Goal: Task Accomplishment & Management: Manage account settings

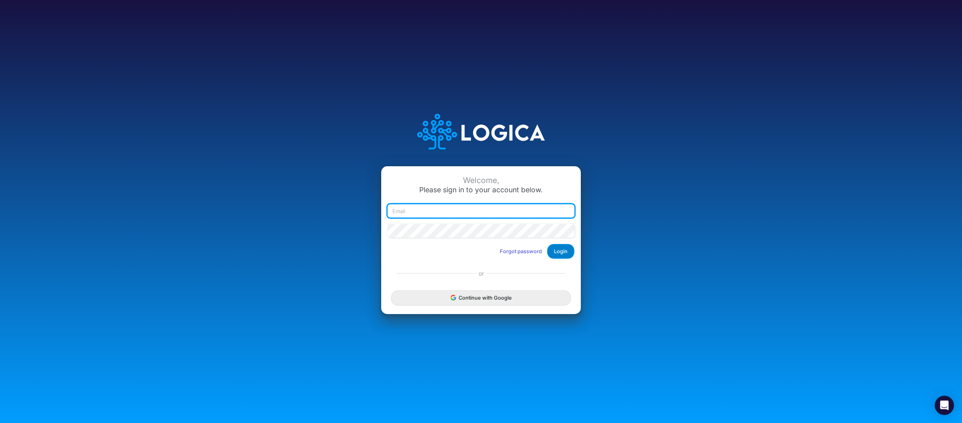
type input "[PERSON_NAME][EMAIL_ADDRESS][DOMAIN_NAME]"
click at [559, 254] on button "Login" at bounding box center [560, 251] width 27 height 15
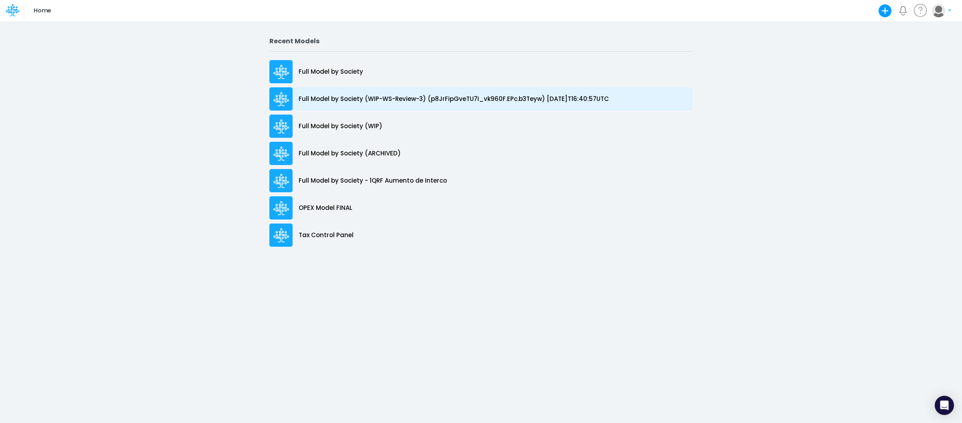
click at [400, 101] on p "Full Model by Society (WIP-WS-Review-3) (p8JrFipGveTU7I_vk960F.EPc.b3Teyw) [DAT…" at bounding box center [454, 99] width 310 height 9
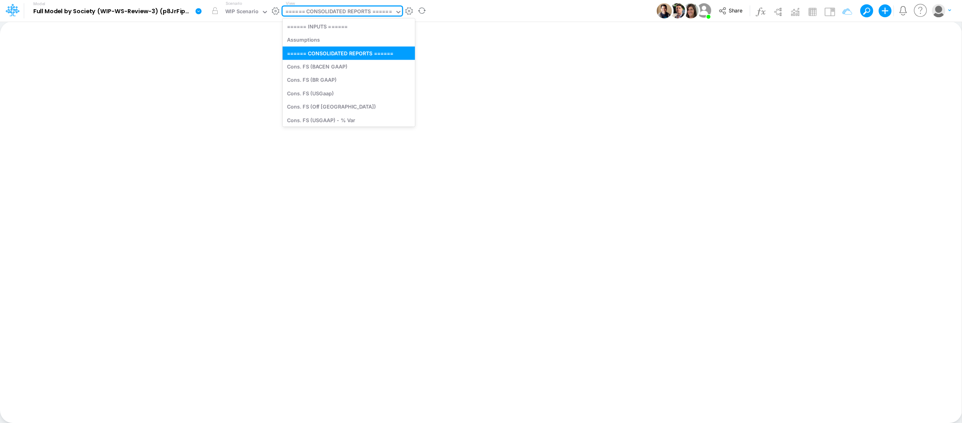
click at [339, 7] on div "====== CONSOLIDATED REPORTS ======" at bounding box center [339, 12] width 112 height 12
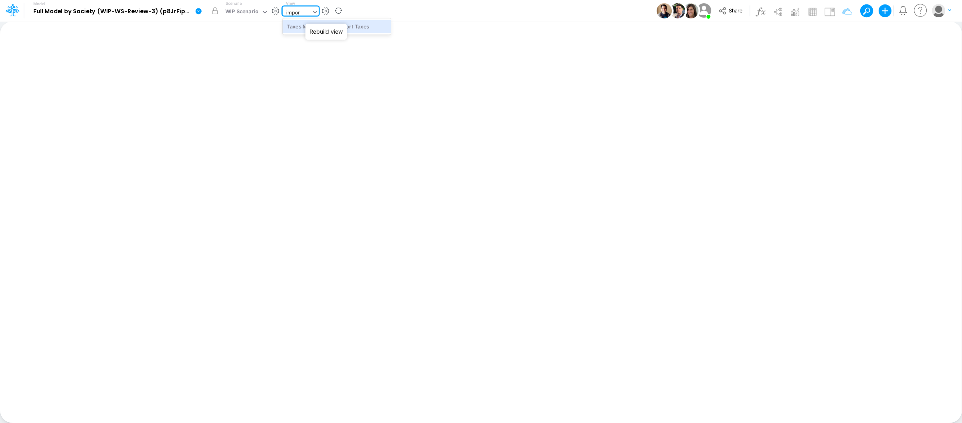
type input "import"
click at [369, 28] on div "Taxes Model (01BR) Import Taxes" at bounding box center [337, 26] width 108 height 13
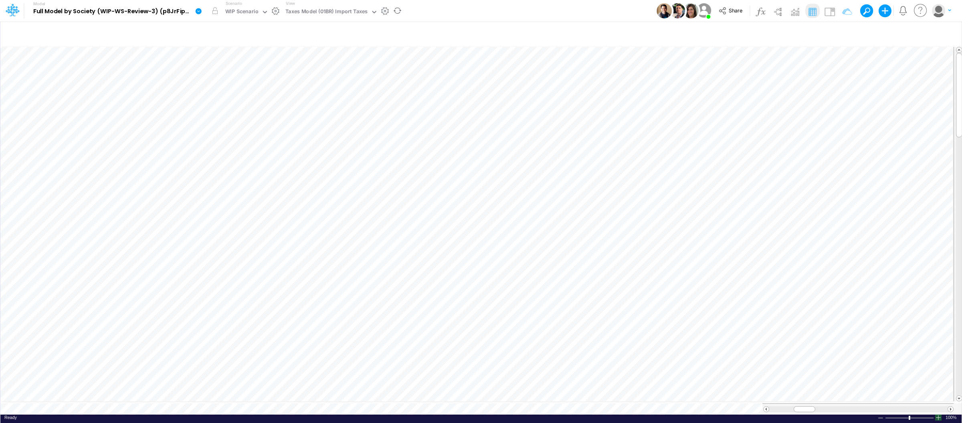
click at [938, 415] on div at bounding box center [938, 418] width 6 height 6
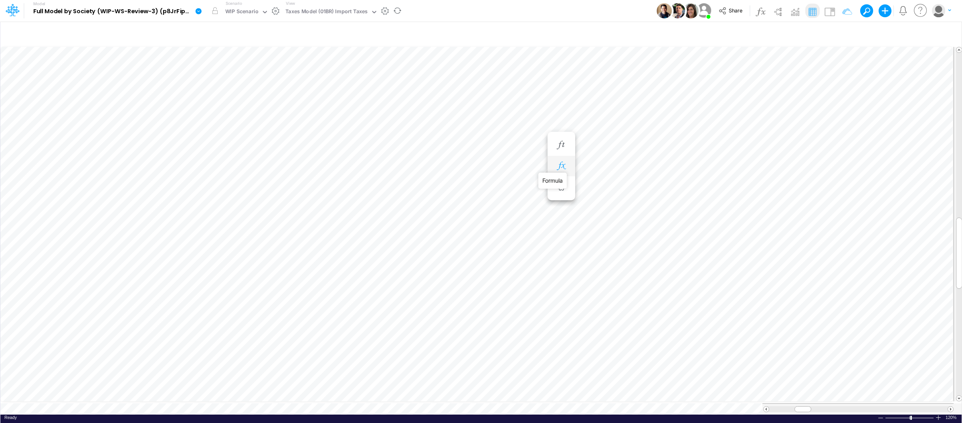
click at [564, 164] on icon "button" at bounding box center [561, 166] width 12 height 8
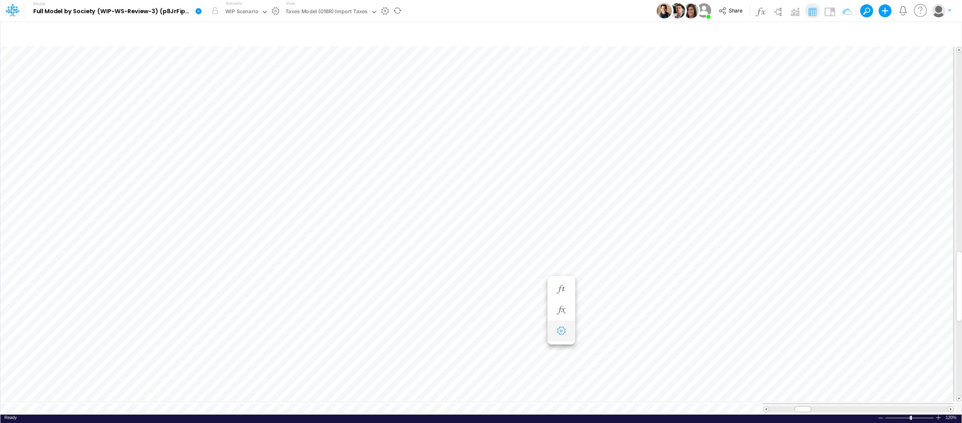
scroll to position [0, 0]
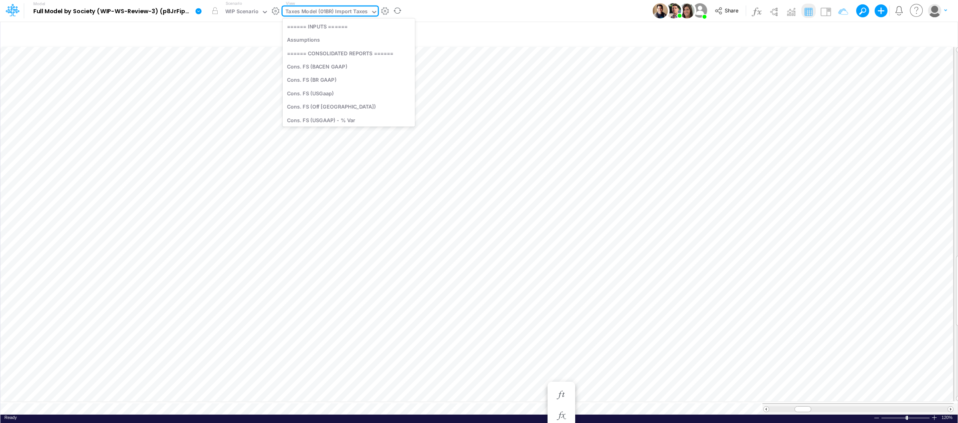
click at [314, 12] on div "Taxes Model (01BR) Import Taxes" at bounding box center [326, 12] width 82 height 9
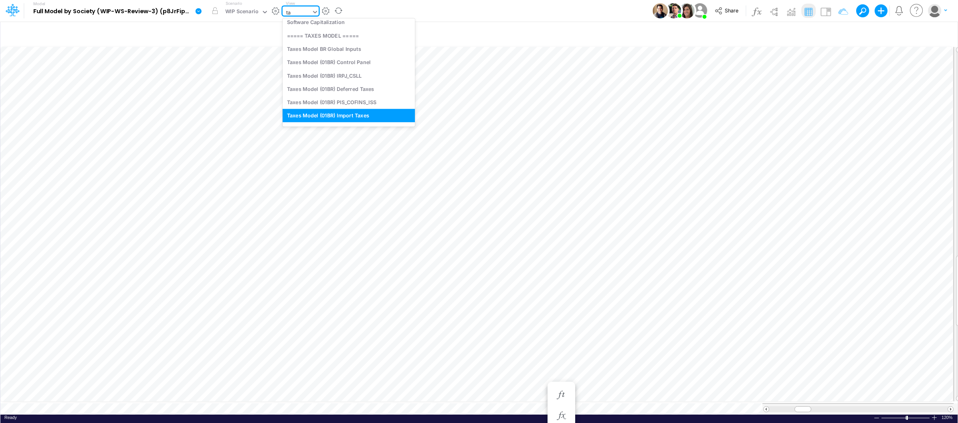
type input "tax"
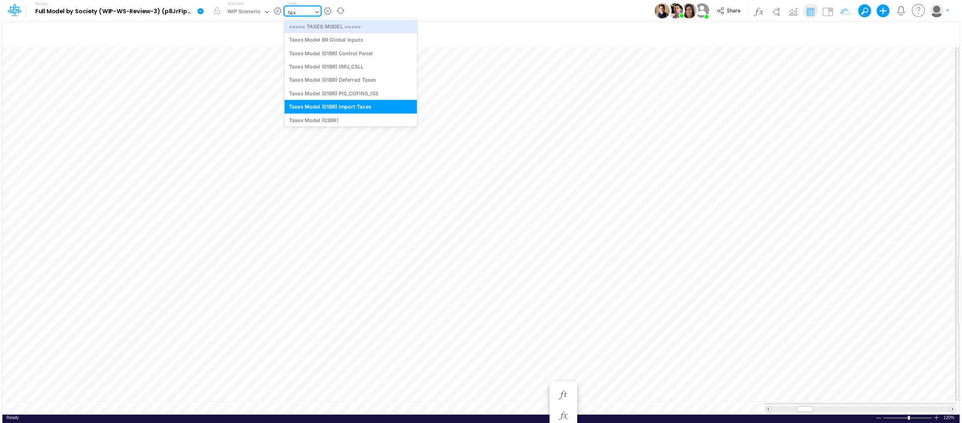
scroll to position [195, 0]
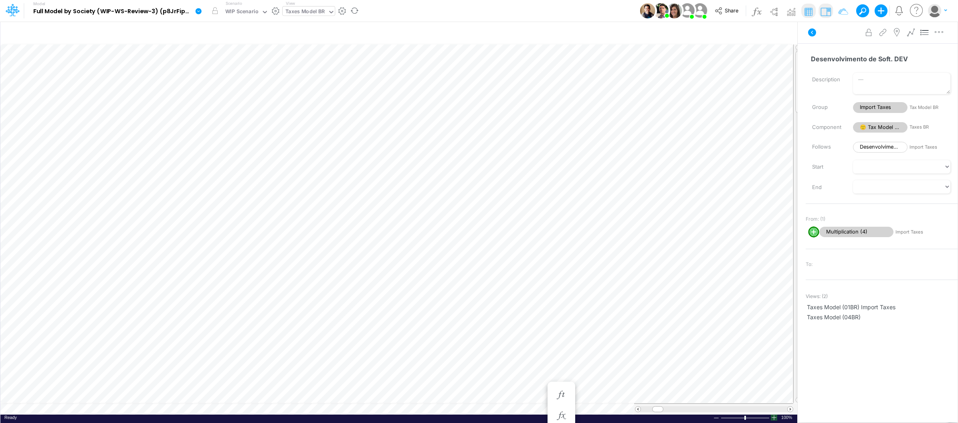
click at [777, 418] on div at bounding box center [774, 418] width 6 height 6
click at [777, 417] on div at bounding box center [774, 418] width 6 height 6
click at [945, 11] on icon "button" at bounding box center [945, 10] width 3 height 5
click at [912, 28] on button "My profile settings" at bounding box center [905, 29] width 86 height 12
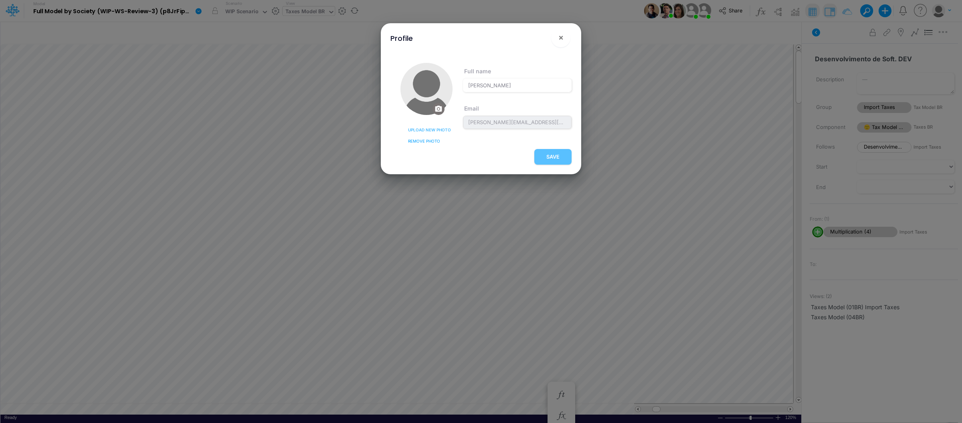
click at [439, 108] on circle at bounding box center [438, 109] width 2 height 2
click at [428, 129] on span "Upload new photo" at bounding box center [429, 130] width 43 height 6
click at [0, 0] on input "Upload new photo" at bounding box center [0, 0] width 0 height 0
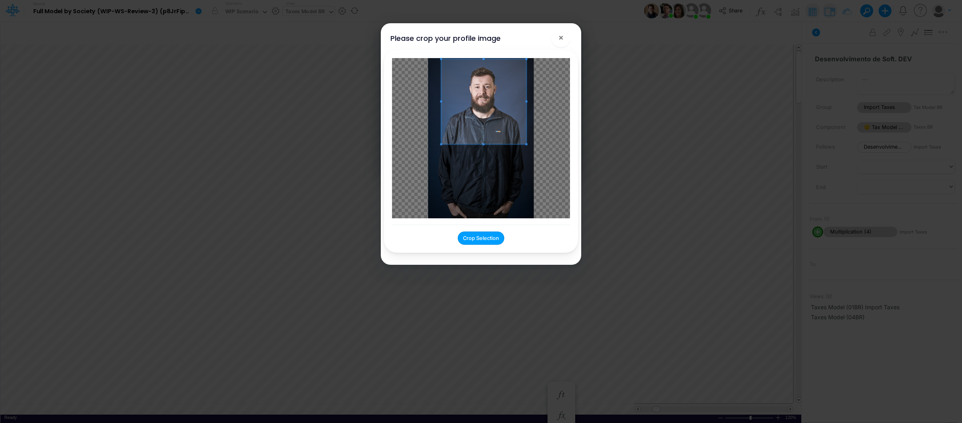
click at [491, 108] on span at bounding box center [483, 101] width 85 height 85
click at [500, 126] on span at bounding box center [482, 102] width 85 height 85
click at [539, 102] on div at bounding box center [481, 138] width 178 height 160
click at [428, 166] on div at bounding box center [481, 138] width 178 height 160
click at [460, 121] on span at bounding box center [480, 108] width 99 height 99
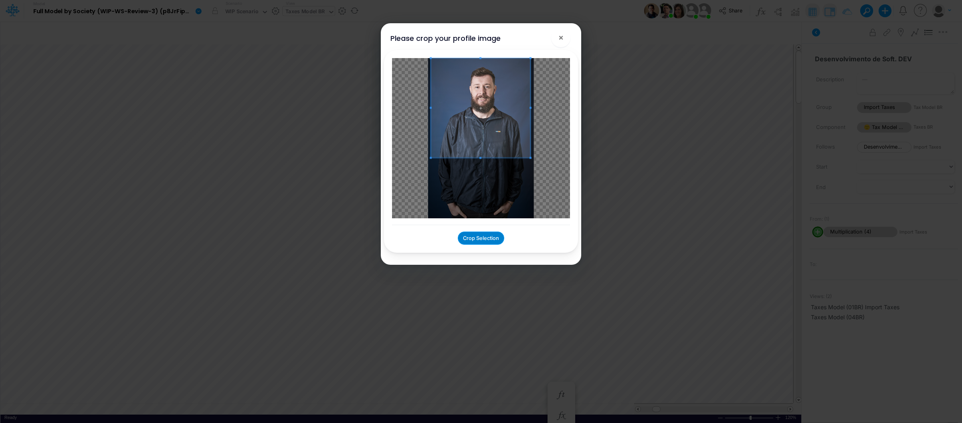
click at [489, 239] on button "Crop Selection" at bounding box center [481, 238] width 46 height 13
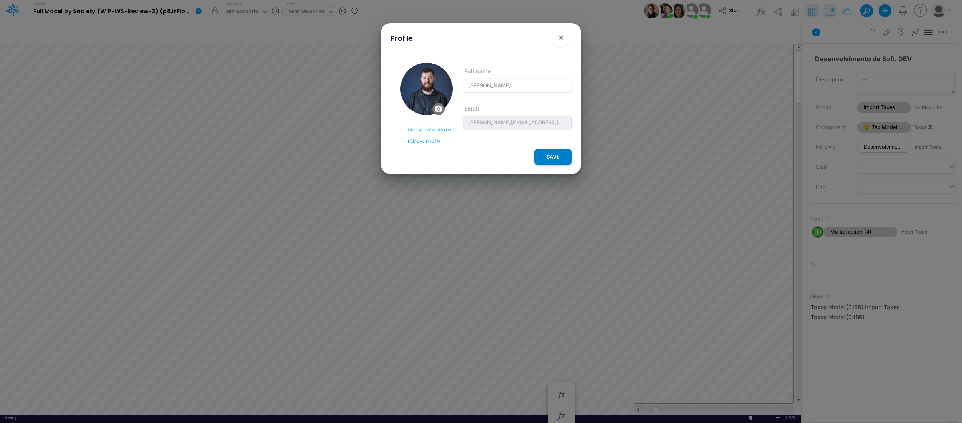
click at [558, 155] on button "SAVE" at bounding box center [552, 157] width 37 height 16
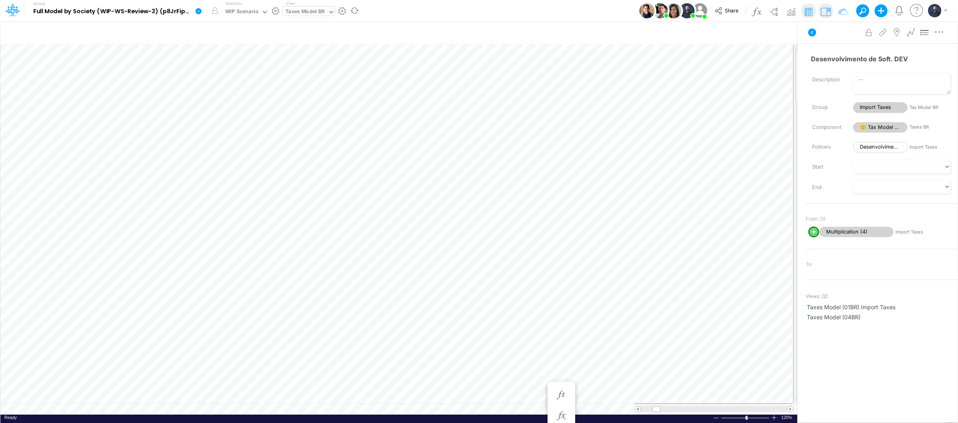
click at [935, 10] on img "button" at bounding box center [934, 10] width 13 height 13
click at [886, 32] on button "My profile settings" at bounding box center [905, 29] width 86 height 12
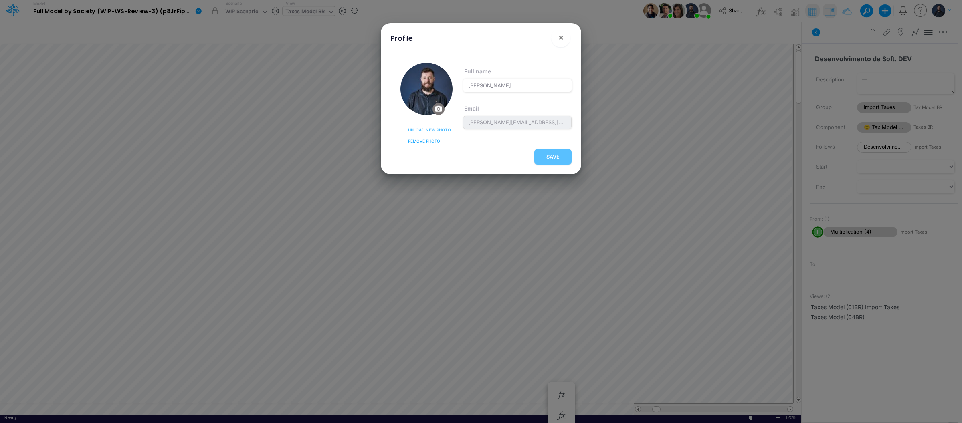
click at [432, 89] on img at bounding box center [426, 89] width 52 height 52
click at [431, 128] on span "Upload new photo" at bounding box center [429, 130] width 43 height 6
click at [0, 0] on input "Upload new photo" at bounding box center [0, 0] width 0 height 0
click at [427, 80] on img at bounding box center [426, 89] width 52 height 52
click at [564, 38] on button "×" at bounding box center [560, 37] width 19 height 19
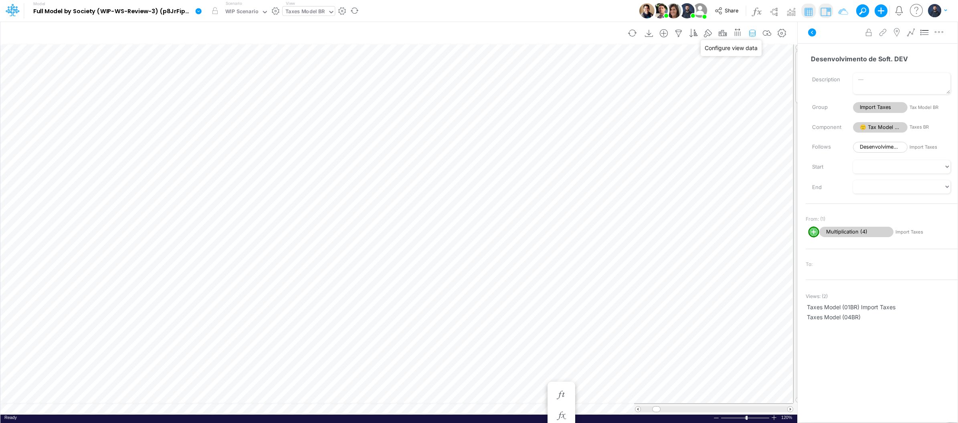
click at [752, 32] on icon "button" at bounding box center [752, 33] width 12 height 8
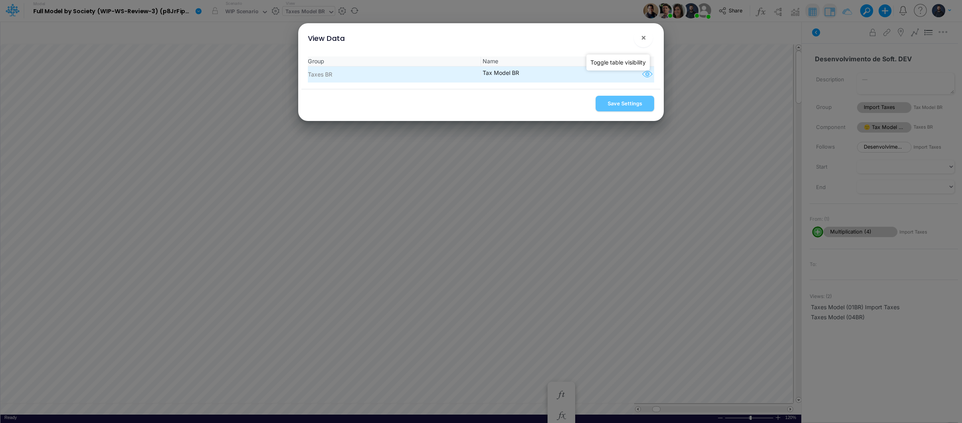
click at [645, 75] on icon "button" at bounding box center [647, 74] width 12 height 10
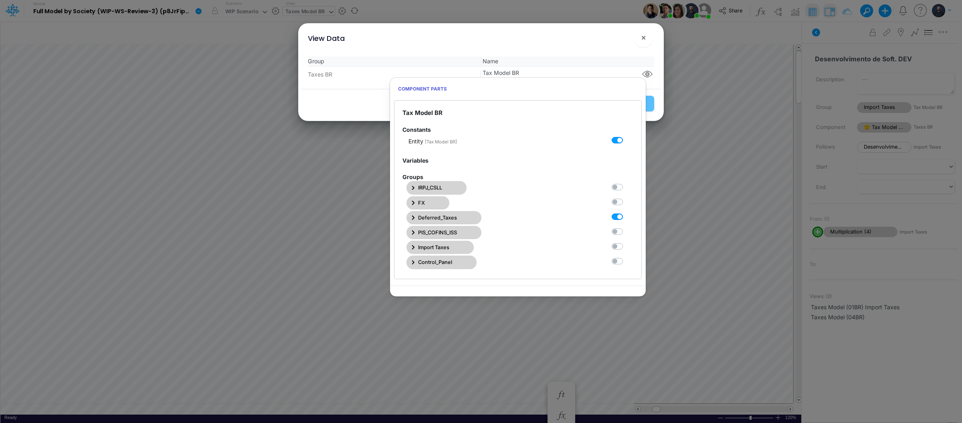
click at [626, 212] on label at bounding box center [626, 212] width 0 height 0
click at [626, 216] on BR2 "checkbox" at bounding box center [628, 214] width 5 height 5
checkbox BR2 "false"
click at [626, 243] on label at bounding box center [626, 243] width 0 height 0
click at [626, 248] on BR4 "checkbox" at bounding box center [628, 245] width 5 height 5
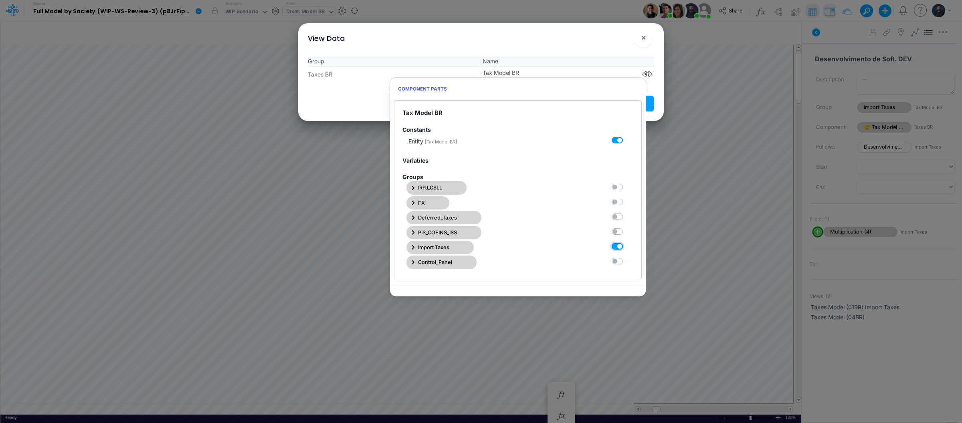
checkbox BR4 "true"
checkbox input "true"
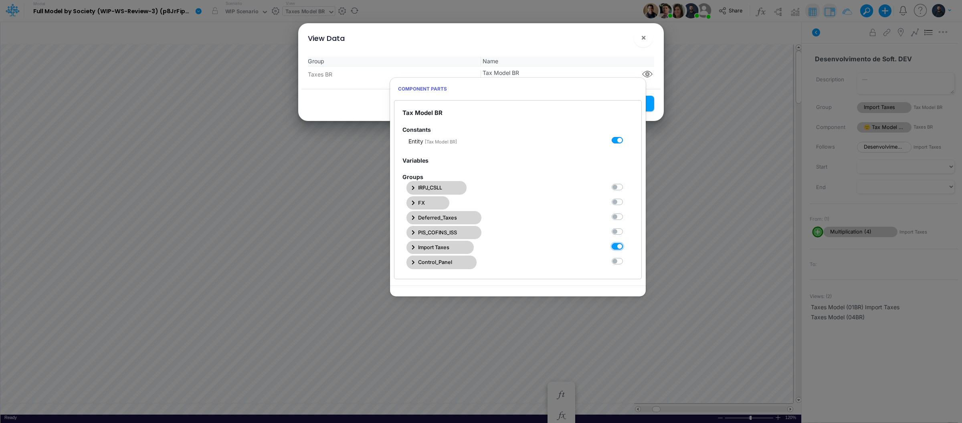
checkbox input "true"
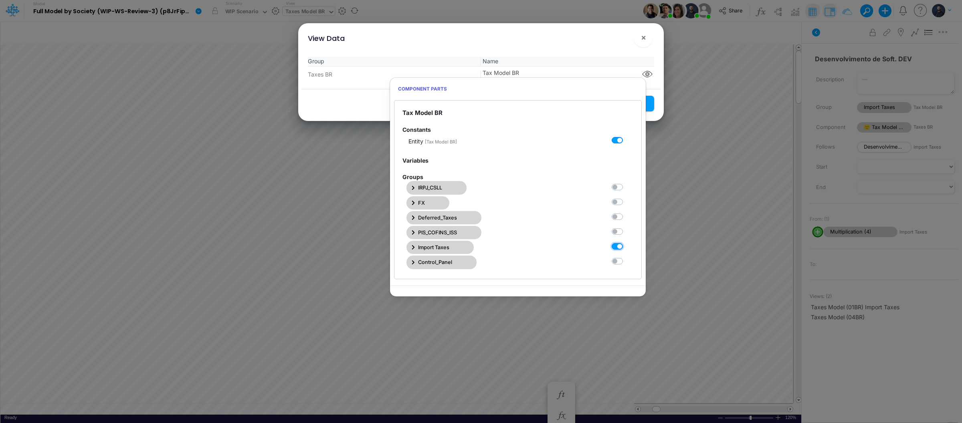
checkbox input "true"
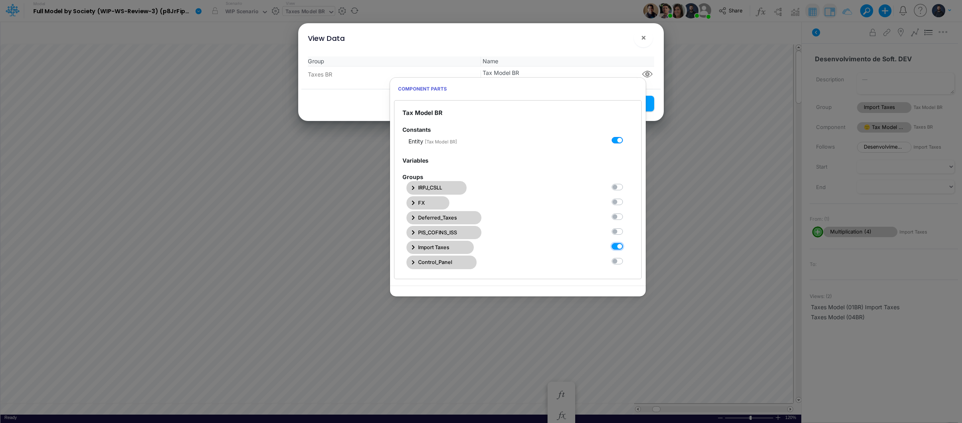
checkbox input "true"
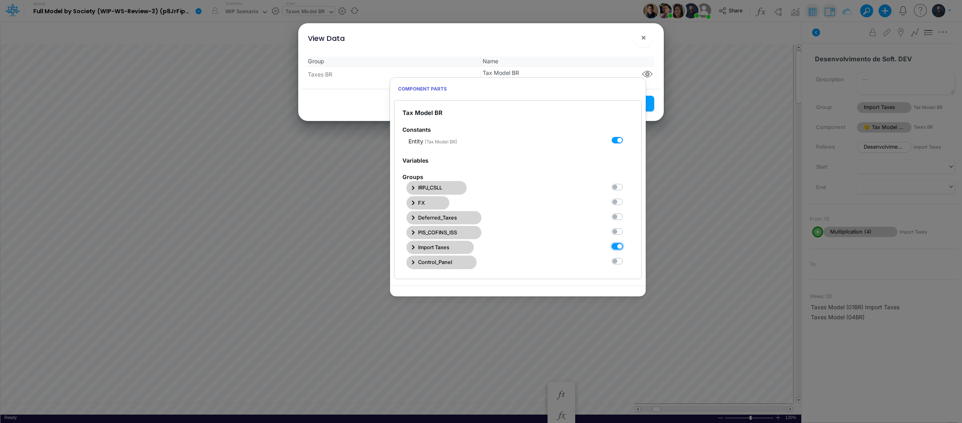
checkbox input "true"
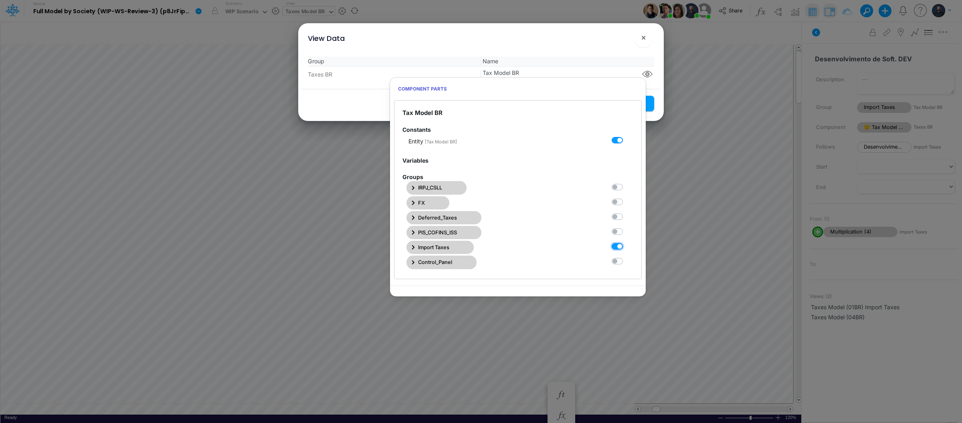
checkbox input "true"
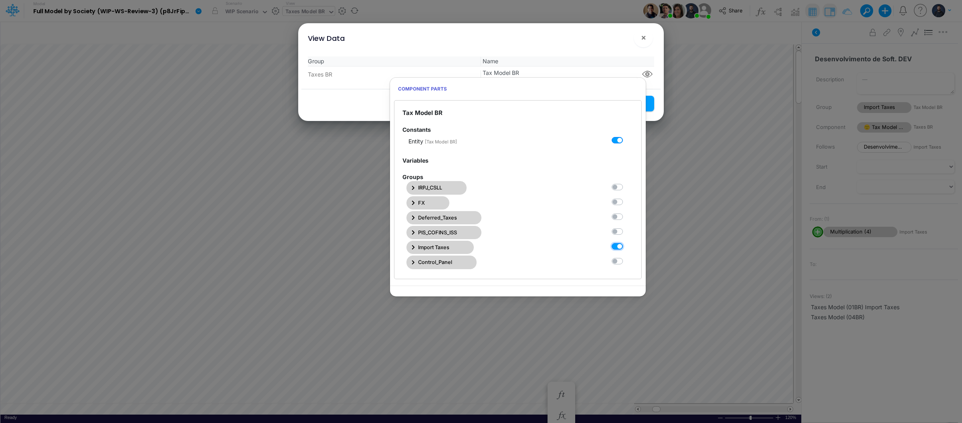
checkbox input "true"
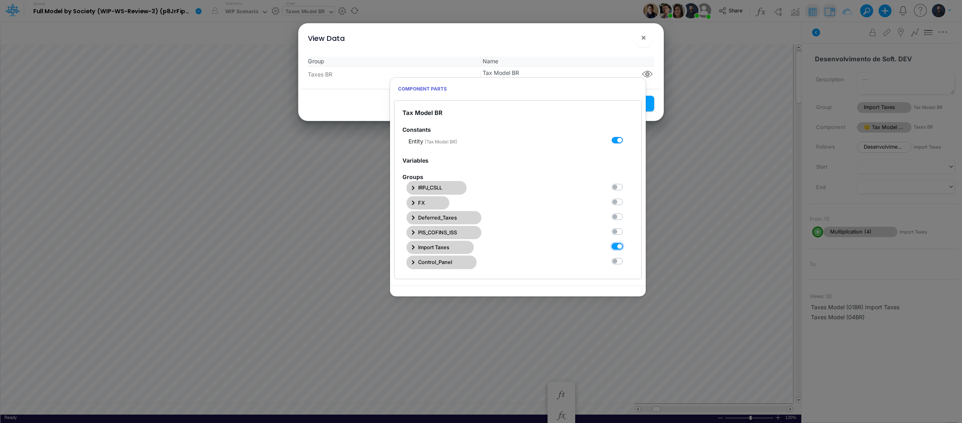
checkbox input "true"
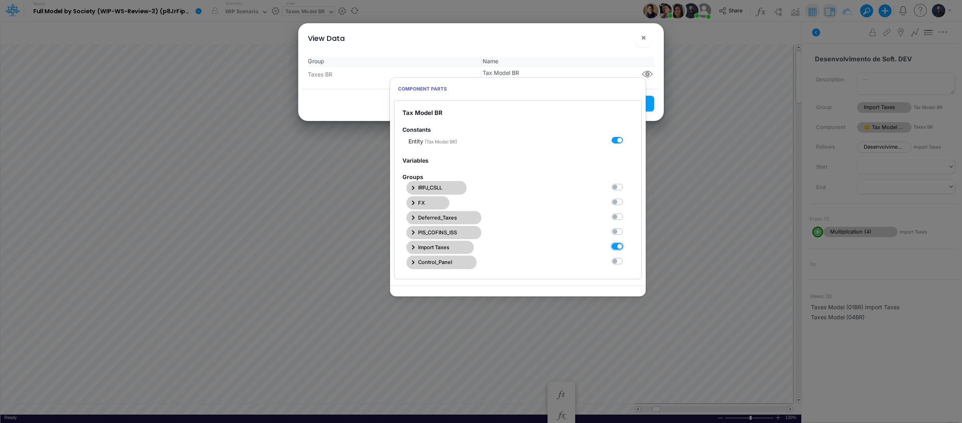
checkbox input "true"
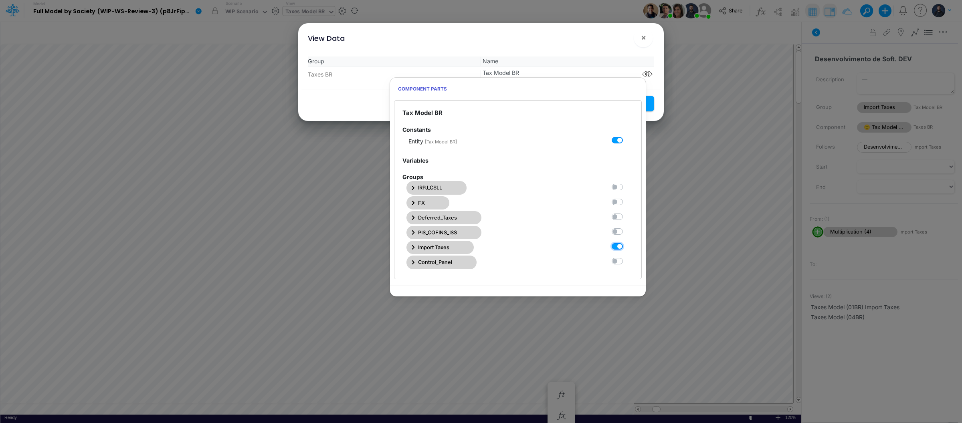
checkbox input "true"
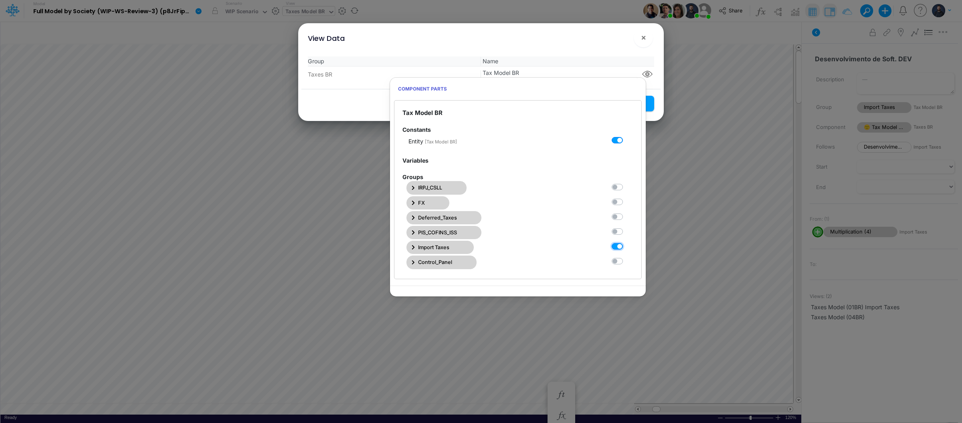
checkbox input "true"
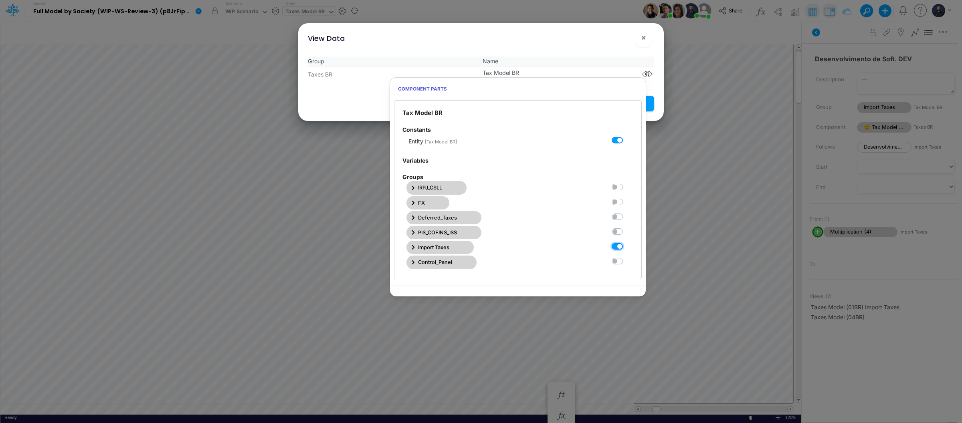
checkbox input "true"
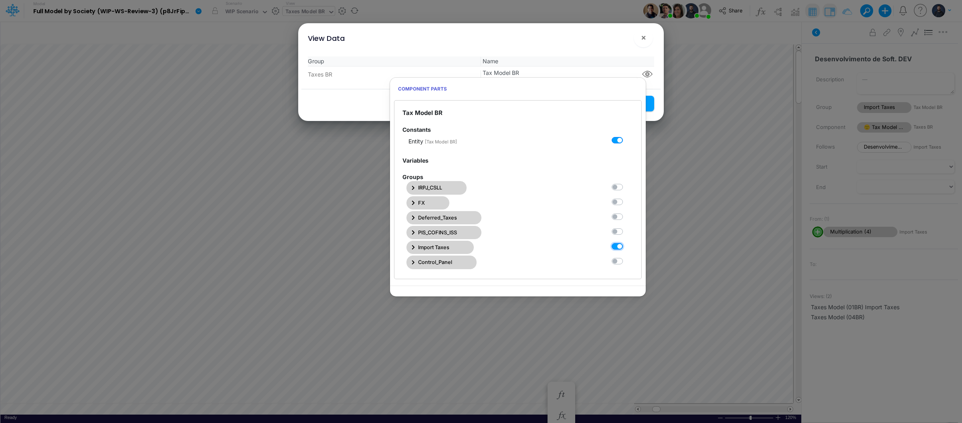
checkbox input "true"
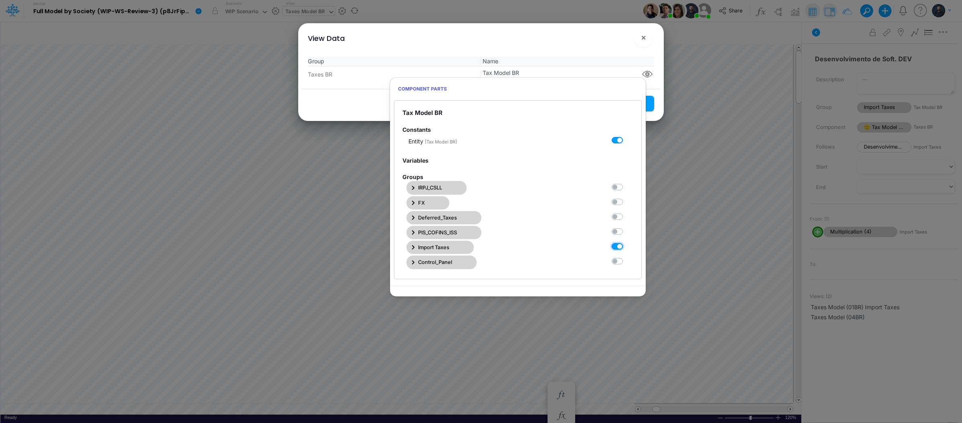
checkbox input "true"
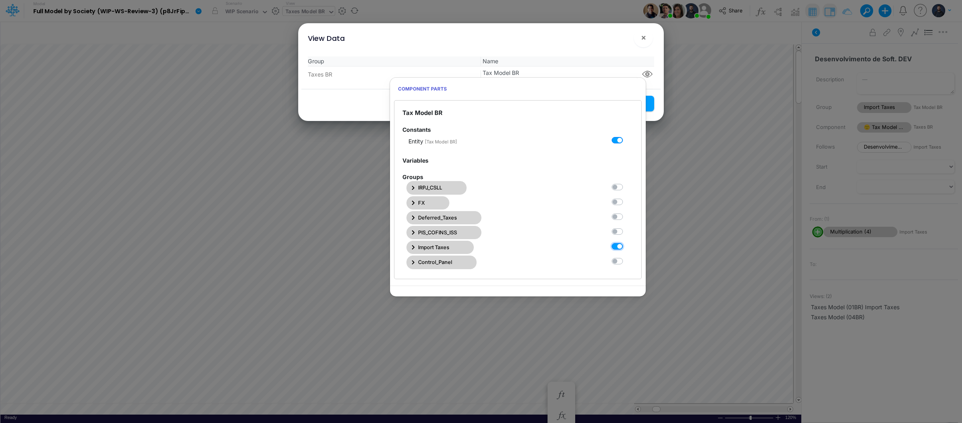
checkbox input "true"
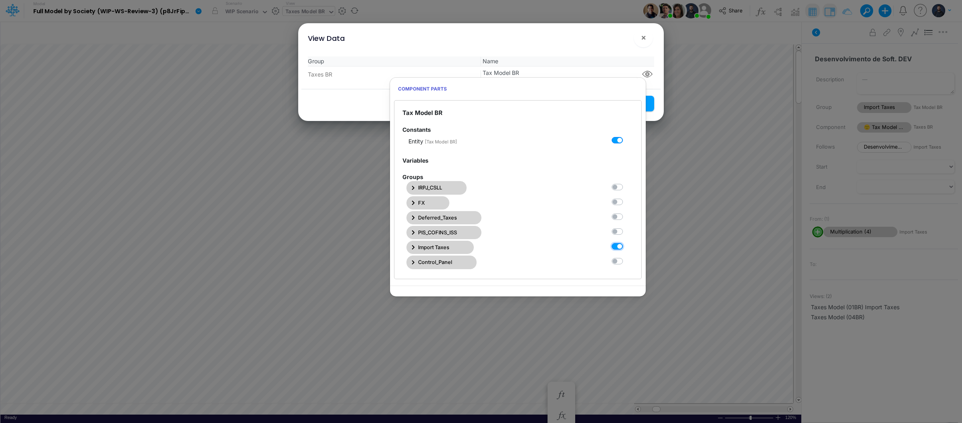
checkbox input "true"
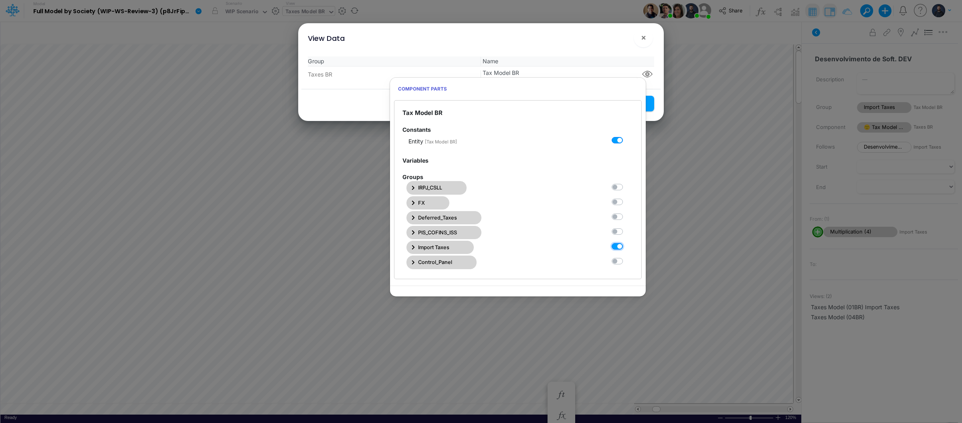
checkbox input "true"
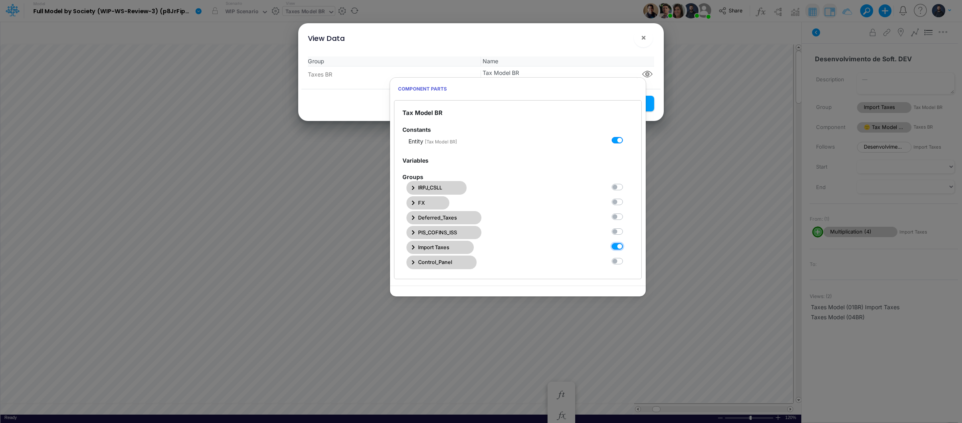
checkbox input "true"
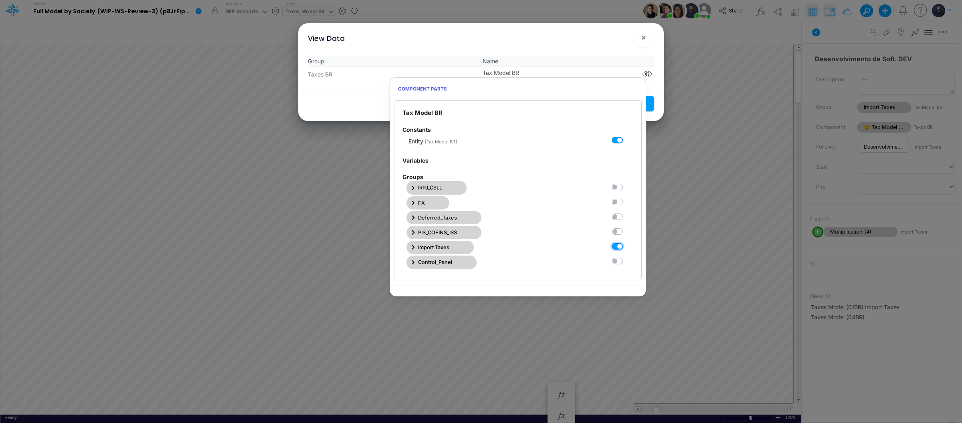
checkbox input "true"
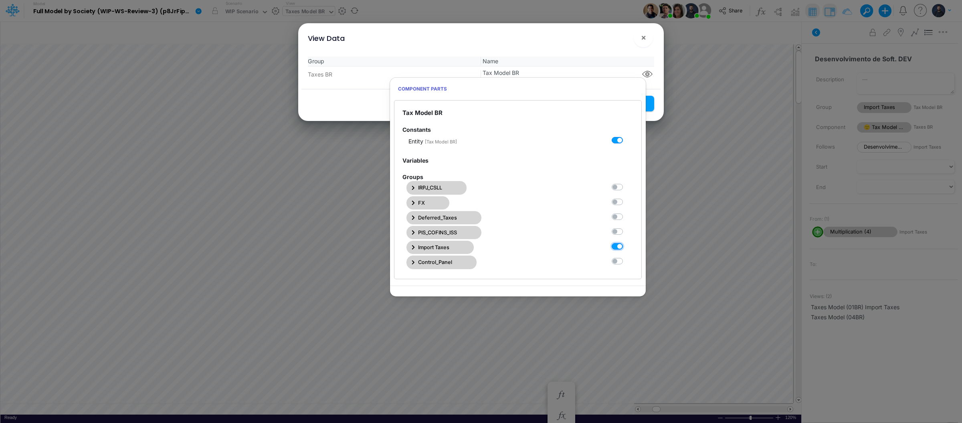
checkbox input "true"
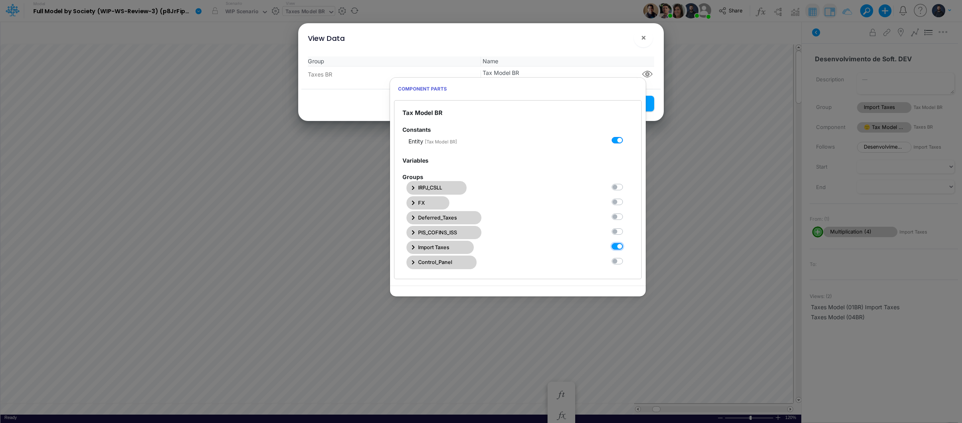
checkbox input "true"
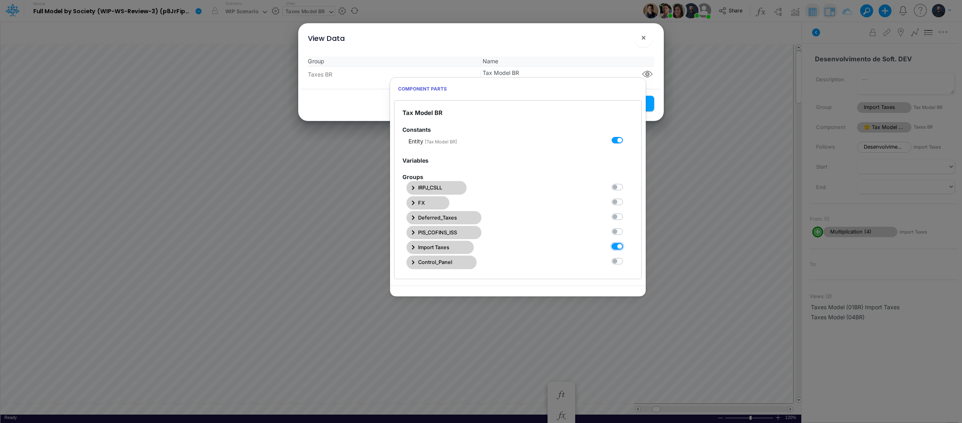
checkbox input "true"
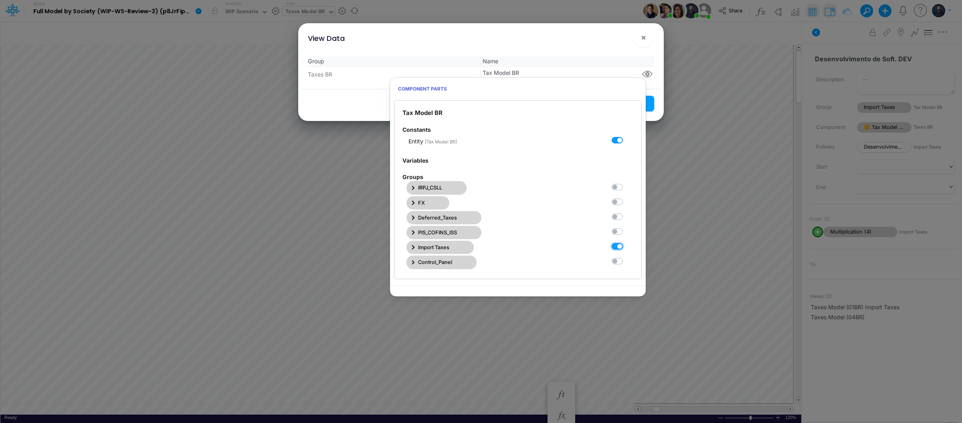
checkbox input "true"
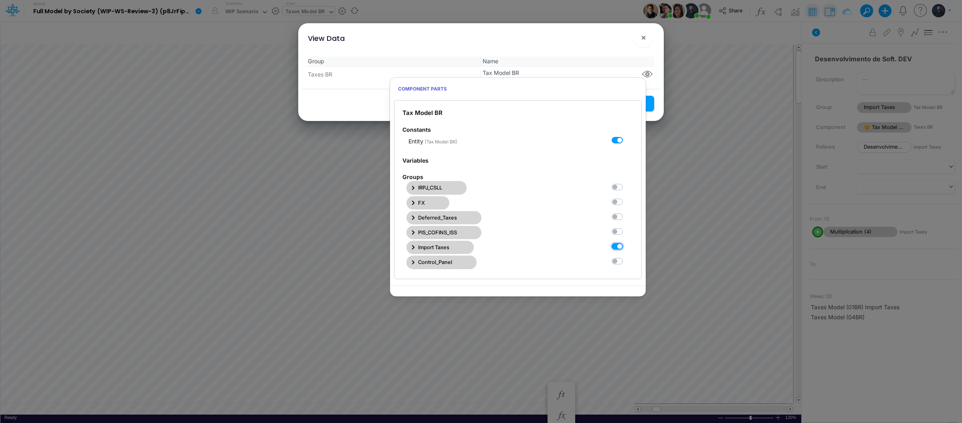
checkbox input "true"
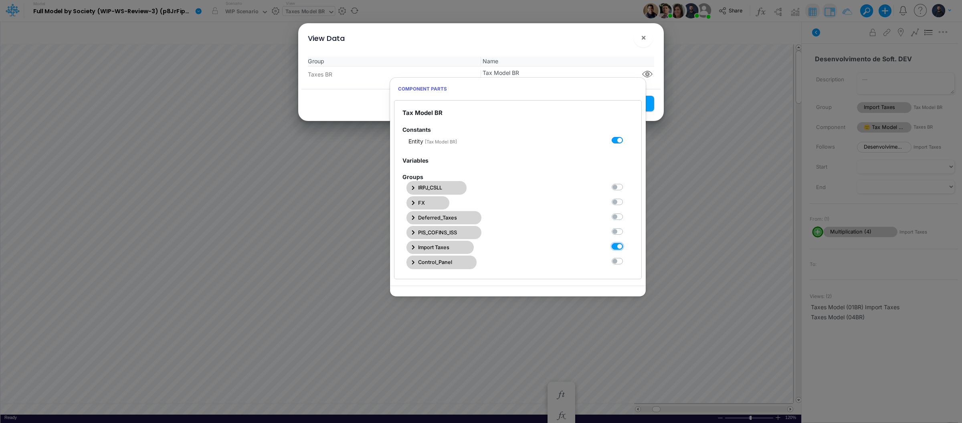
checkbox input "true"
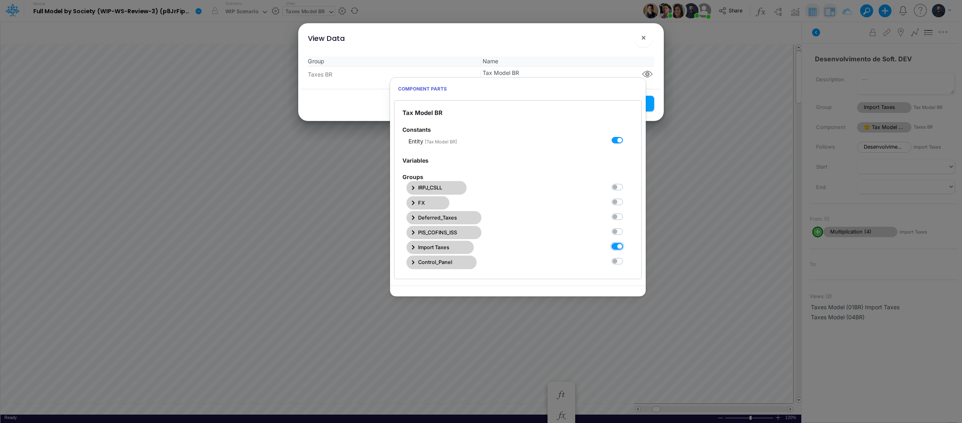
checkbox input "true"
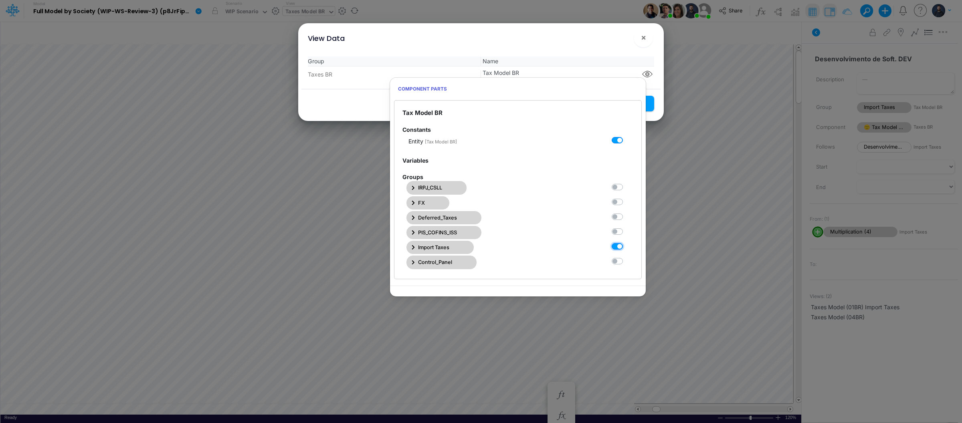
checkbox input "true"
click at [414, 247] on icon "button" at bounding box center [413, 247] width 3 height 5
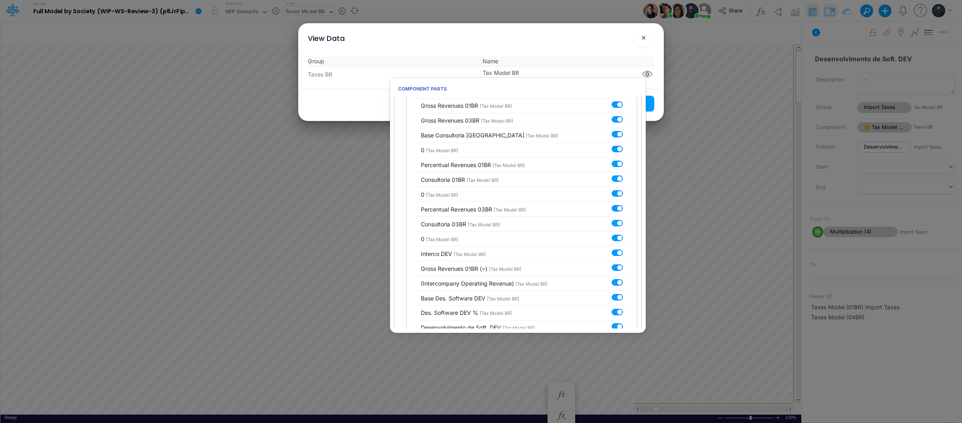
scroll to position [2012, 0]
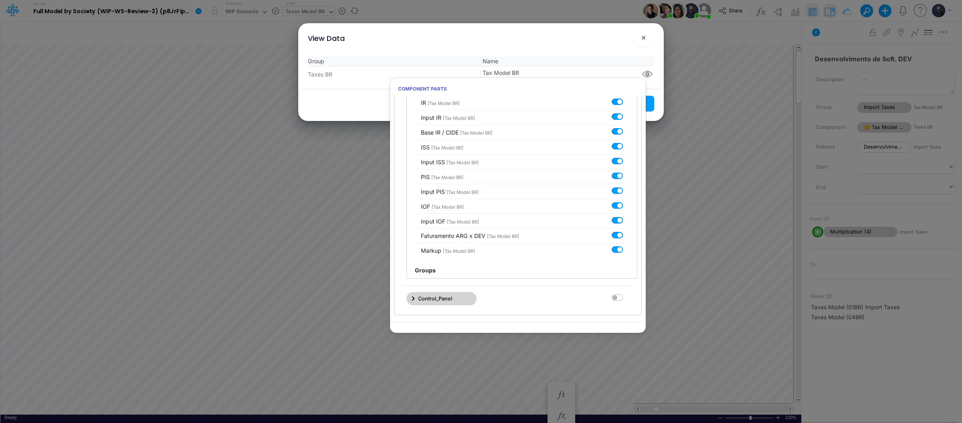
click at [594, 37] on div "View Data ×" at bounding box center [480, 36] width 359 height 27
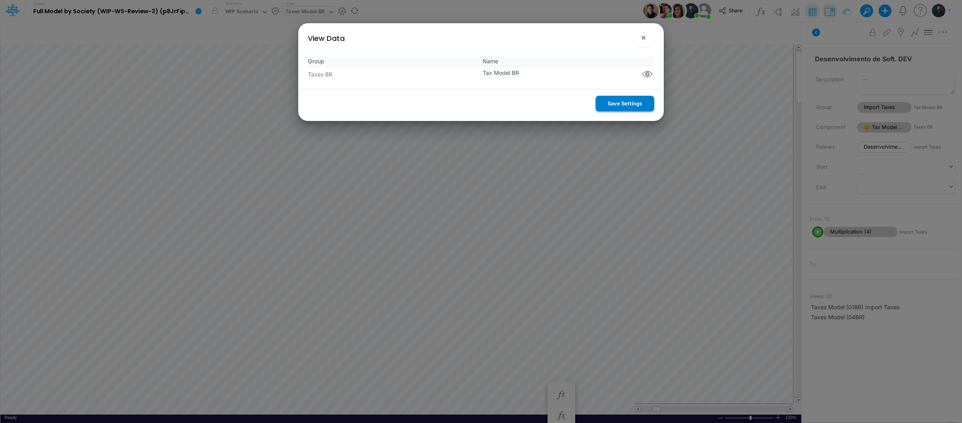
click at [633, 103] on button "Save Settings" at bounding box center [625, 104] width 59 height 16
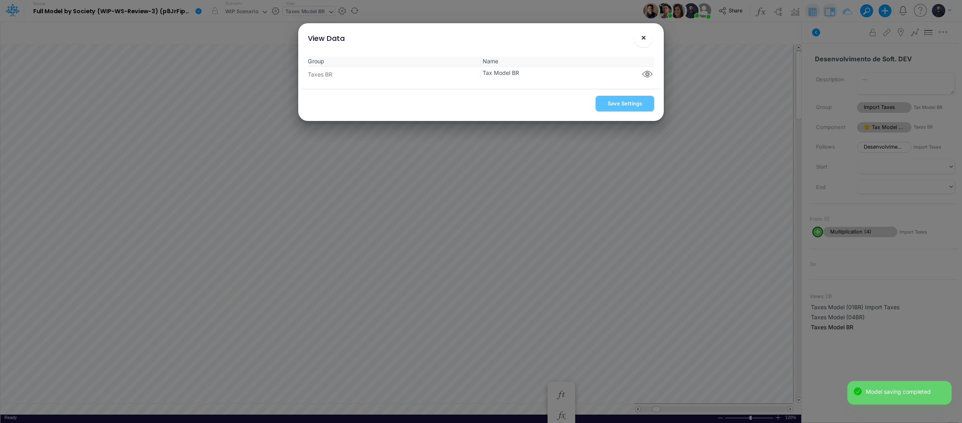
click at [639, 42] on button "×" at bounding box center [643, 37] width 19 height 19
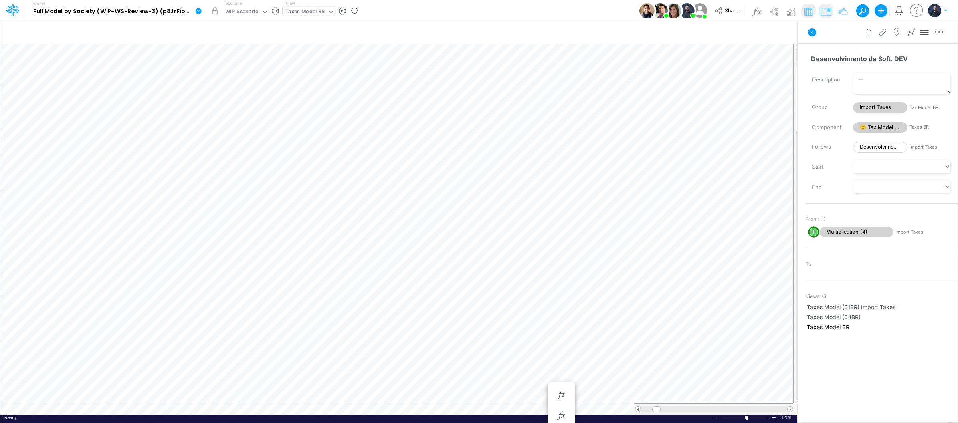
click at [826, 13] on img at bounding box center [825, 11] width 13 height 13
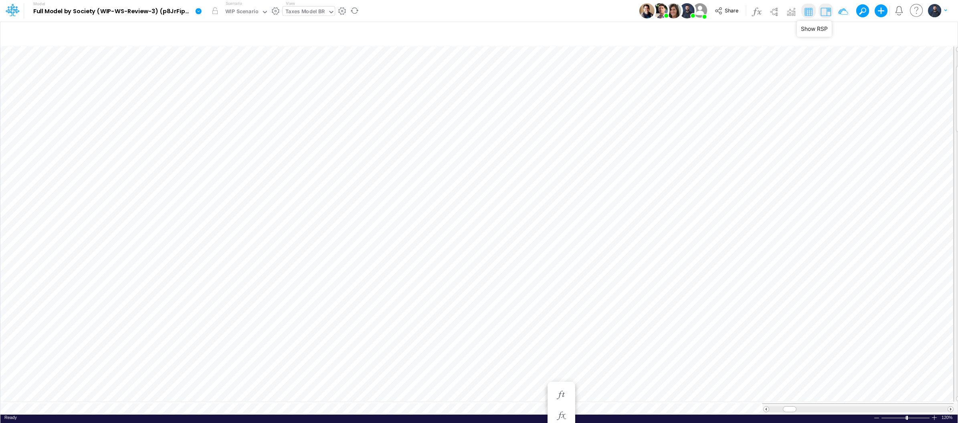
click at [827, 11] on img at bounding box center [825, 11] width 13 height 13
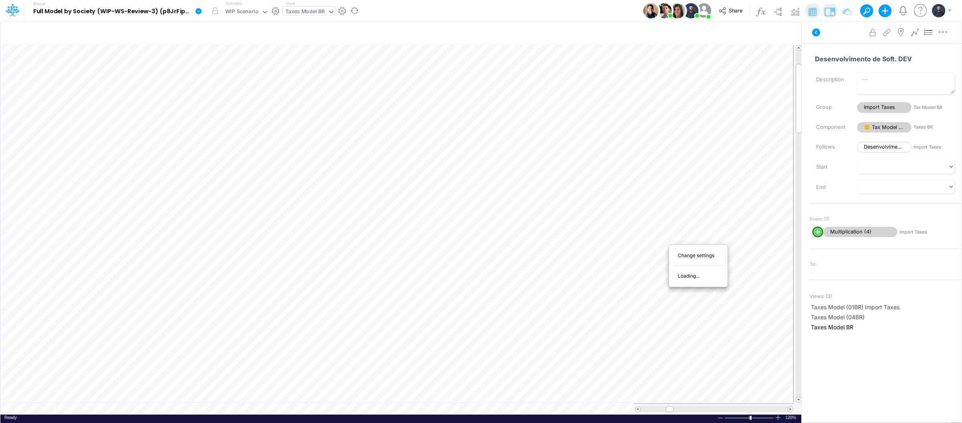
scroll to position [0, 0]
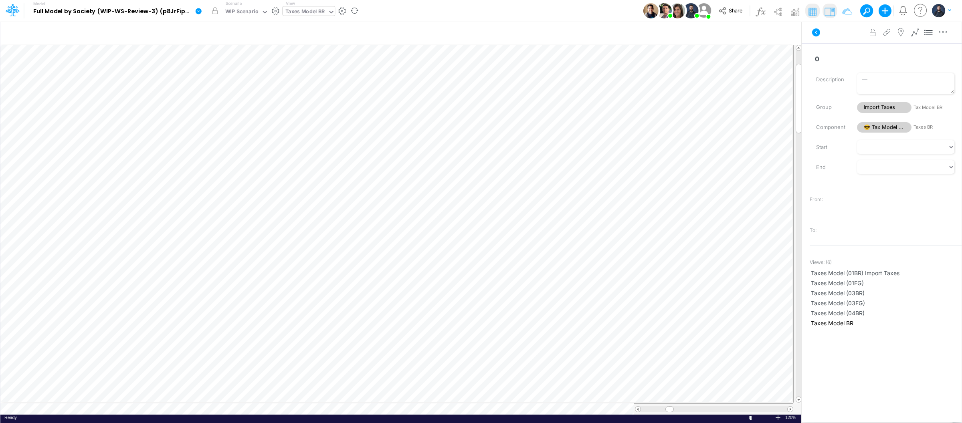
scroll to position [0, 0]
click at [317, 13] on div "Taxes Model BR" at bounding box center [304, 12] width 39 height 9
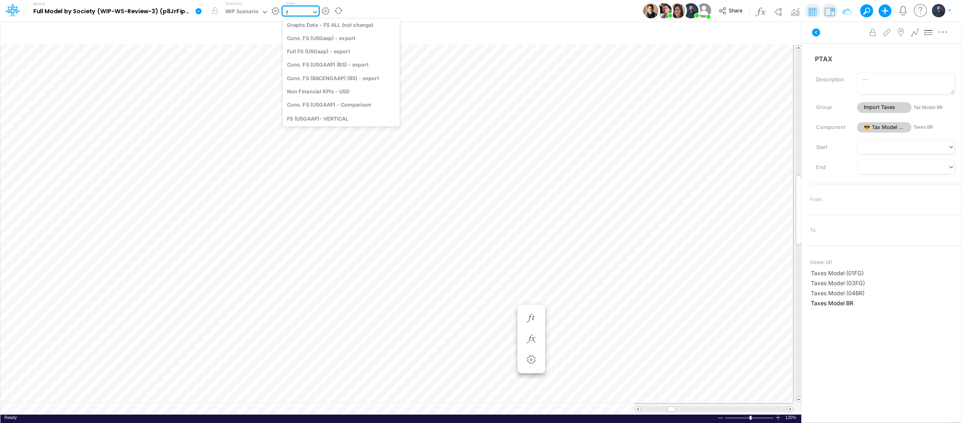
type input "fs"
type input "Consolidated FS - USGAAP"
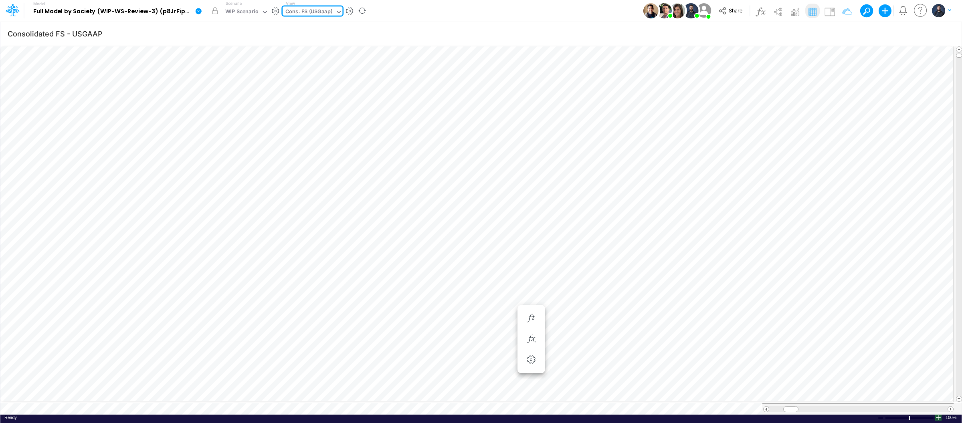
click at [941, 416] on div at bounding box center [938, 418] width 6 height 6
click at [357, 394] on span "Close" at bounding box center [355, 393] width 22 height 7
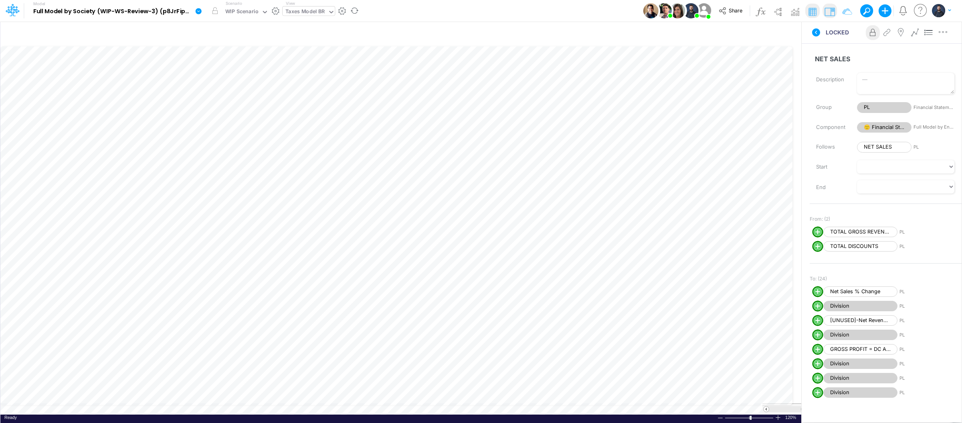
scroll to position [0, 0]
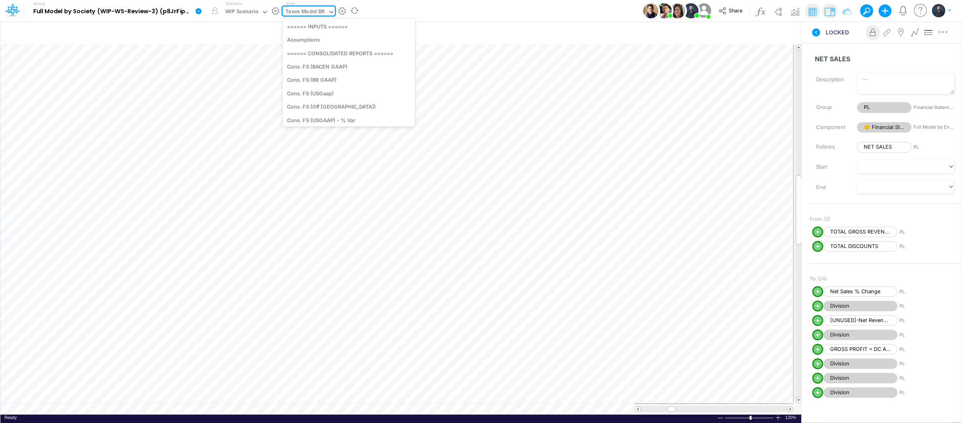
click at [310, 11] on div "Taxes Model BR" at bounding box center [304, 12] width 39 height 9
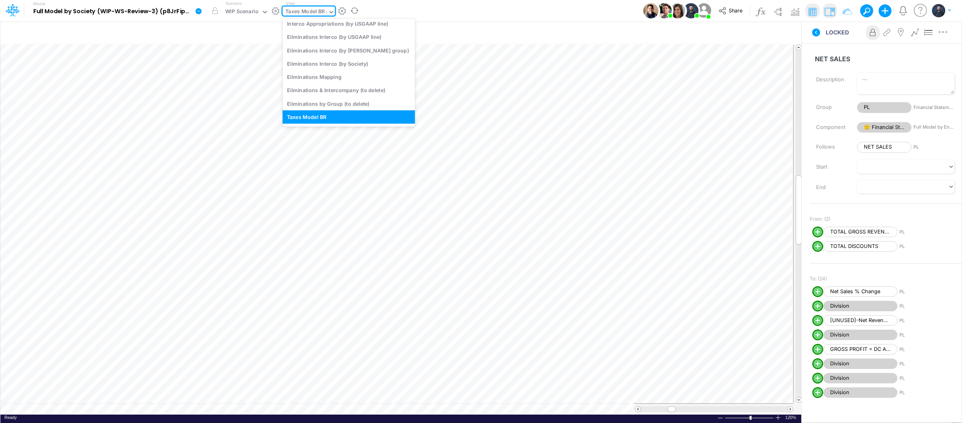
type input "fs"
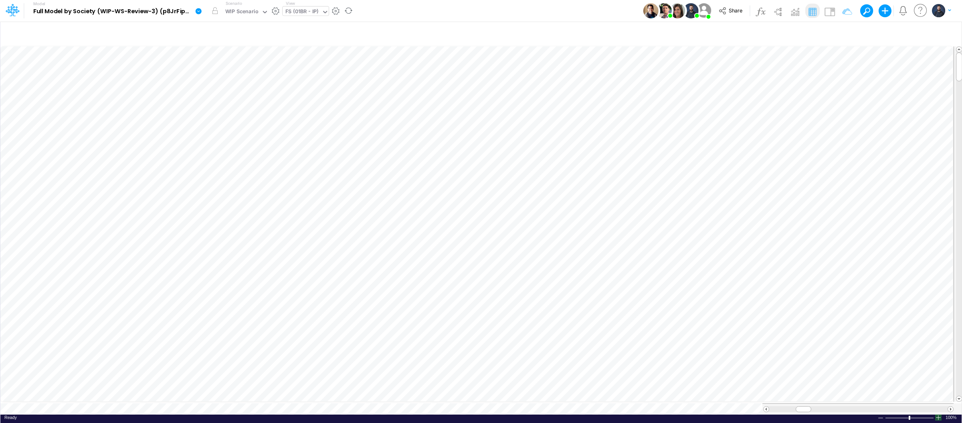
click at [938, 415] on div at bounding box center [938, 418] width 6 height 6
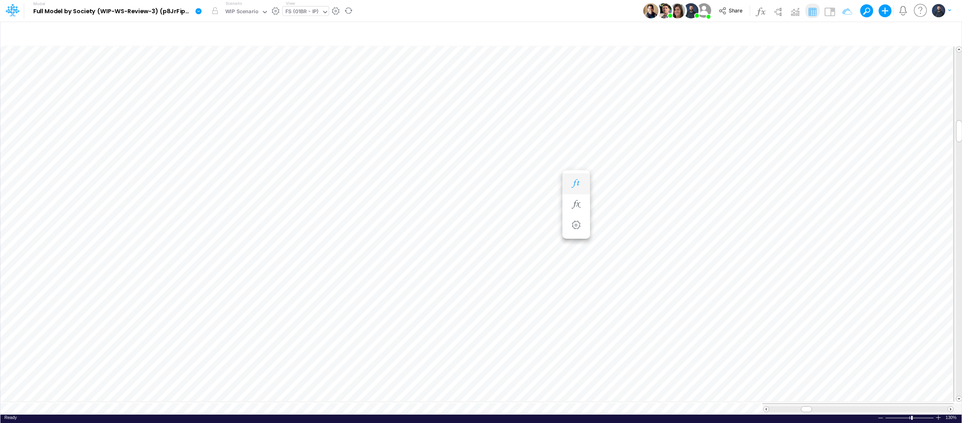
scroll to position [0, 0]
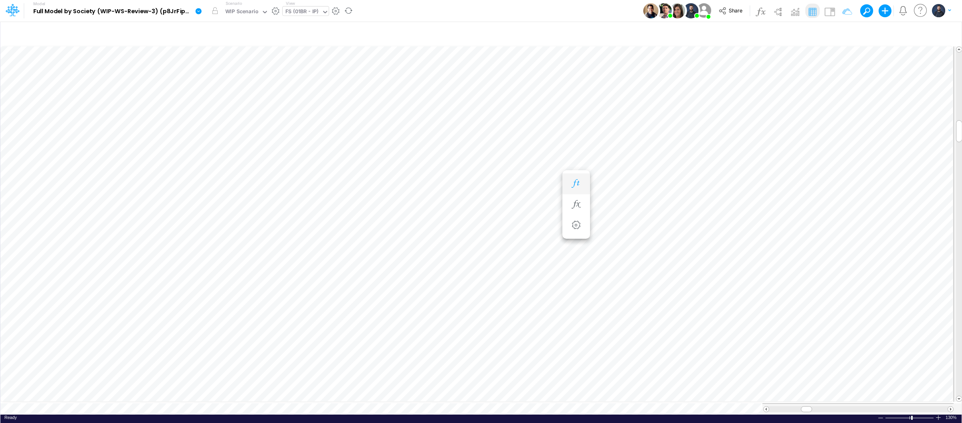
scroll to position [0, 0]
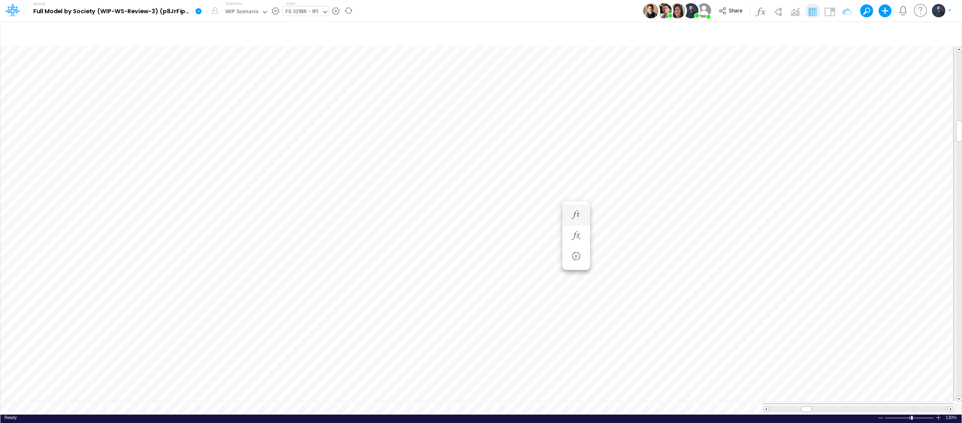
scroll to position [0, 0]
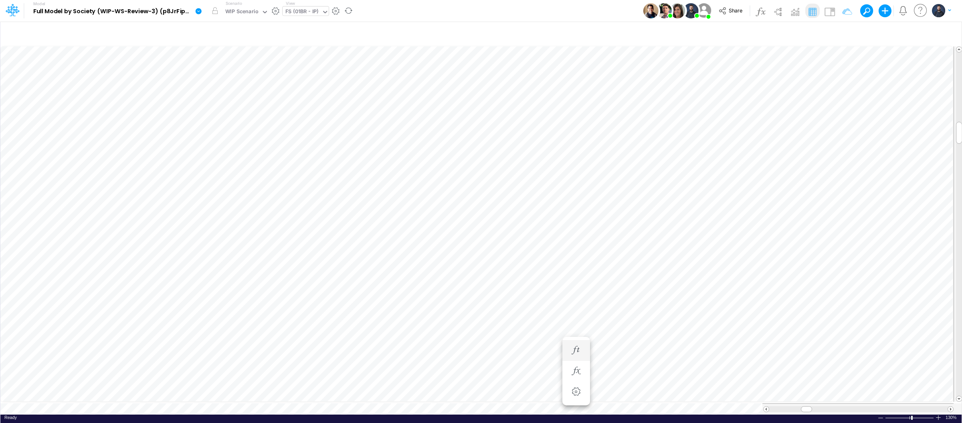
scroll to position [0, 0]
click at [575, 350] on icon "button" at bounding box center [576, 350] width 12 height 8
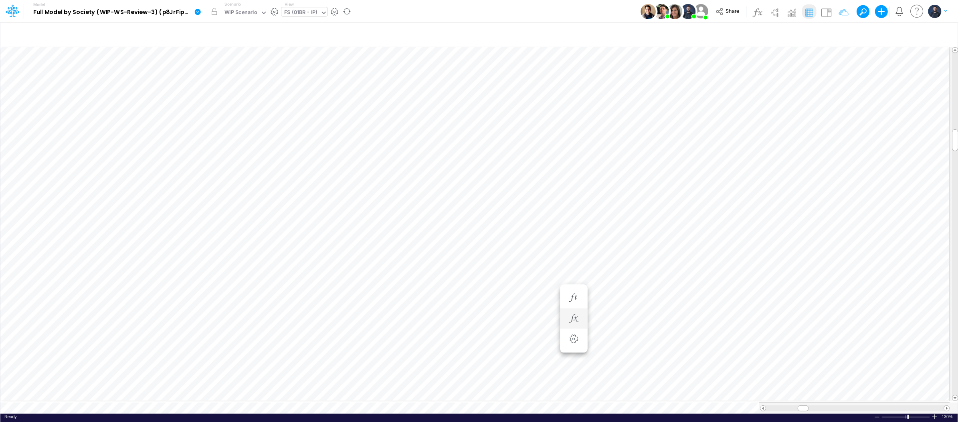
scroll to position [0, 0]
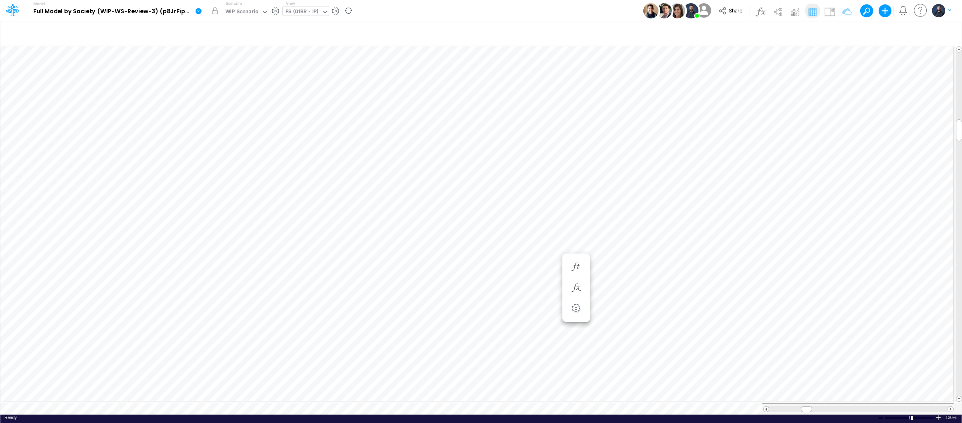
scroll to position [0, 0]
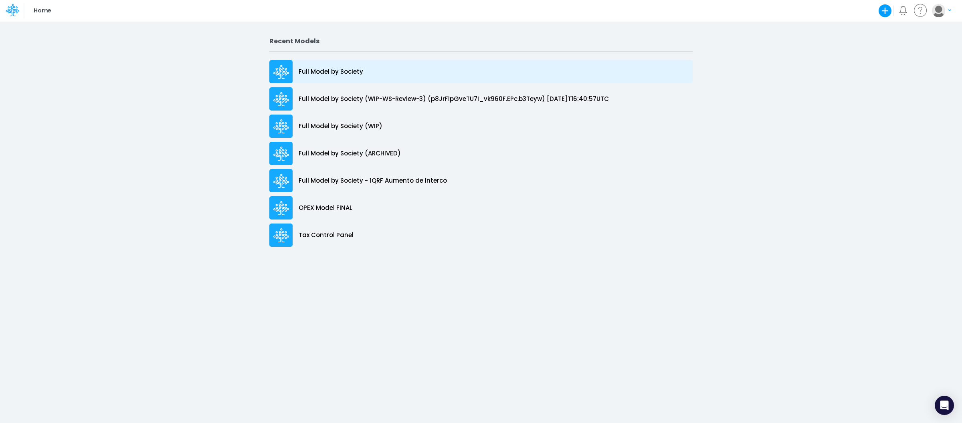
click at [358, 79] on div "Full Model by Society" at bounding box center [480, 71] width 423 height 23
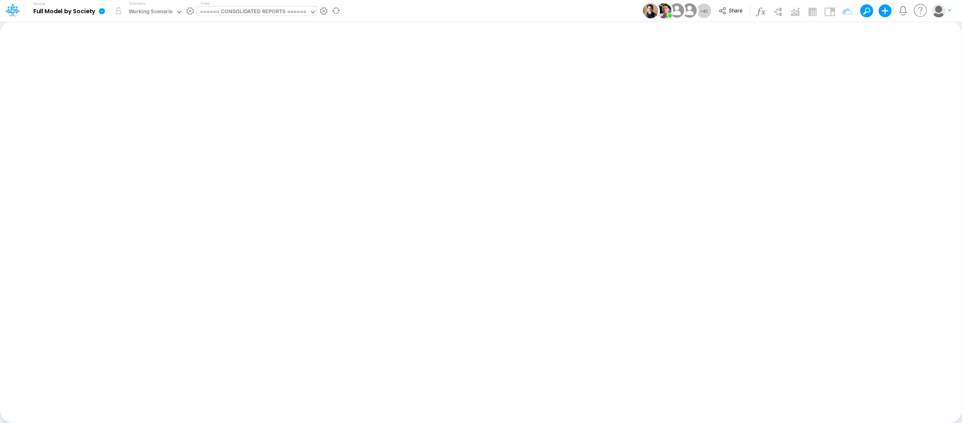
click at [247, 17] on div "====== CONSOLIDATED REPORTS ======" at bounding box center [253, 12] width 112 height 12
type input "impor"
click at [285, 26] on div "Taxes Model (01BR) Import Taxes" at bounding box center [251, 26] width 108 height 13
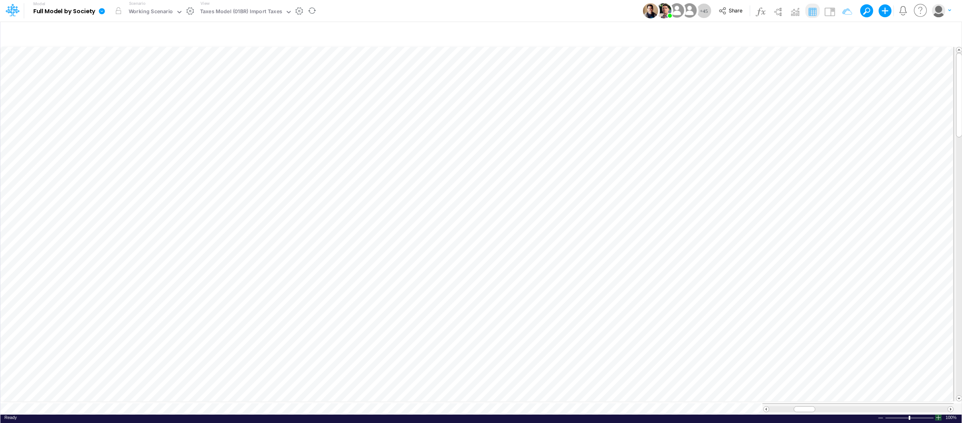
click at [938, 415] on div at bounding box center [938, 418] width 6 height 6
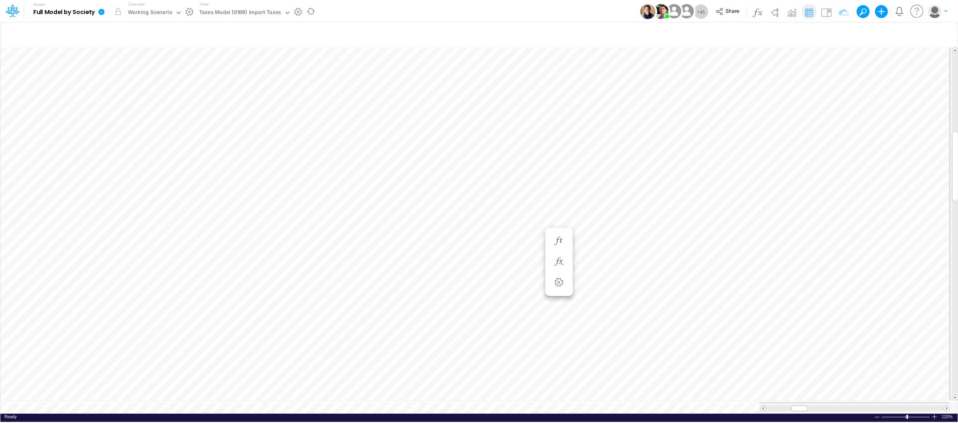
scroll to position [0, 0]
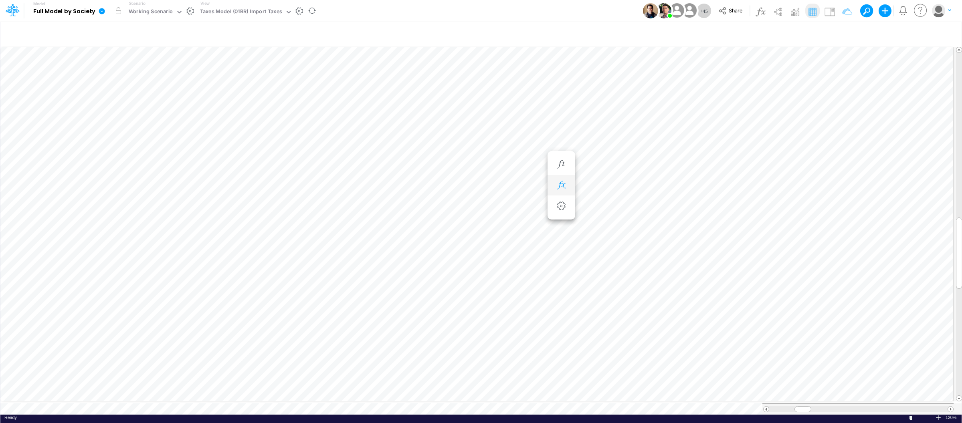
click at [568, 186] on button "button" at bounding box center [561, 186] width 15 height 16
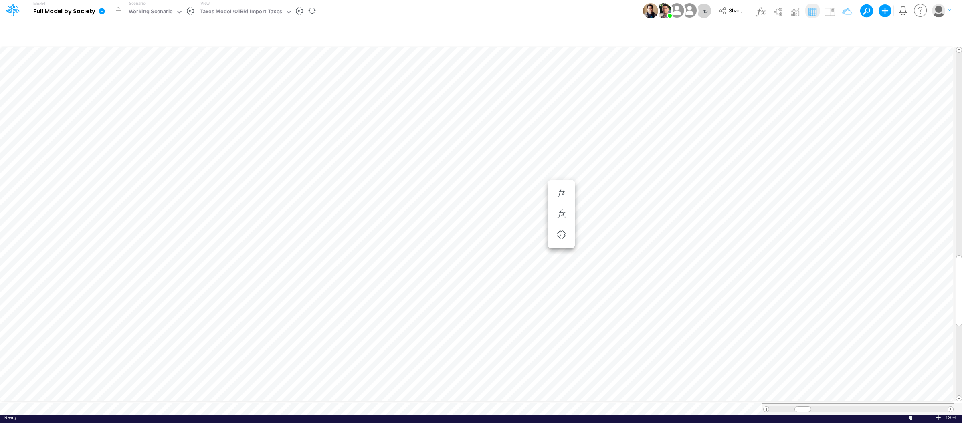
scroll to position [0, 0]
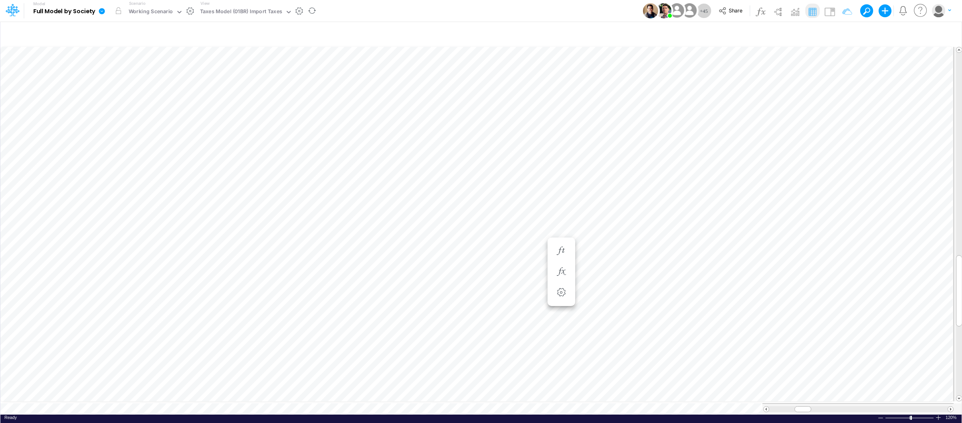
scroll to position [0, 0]
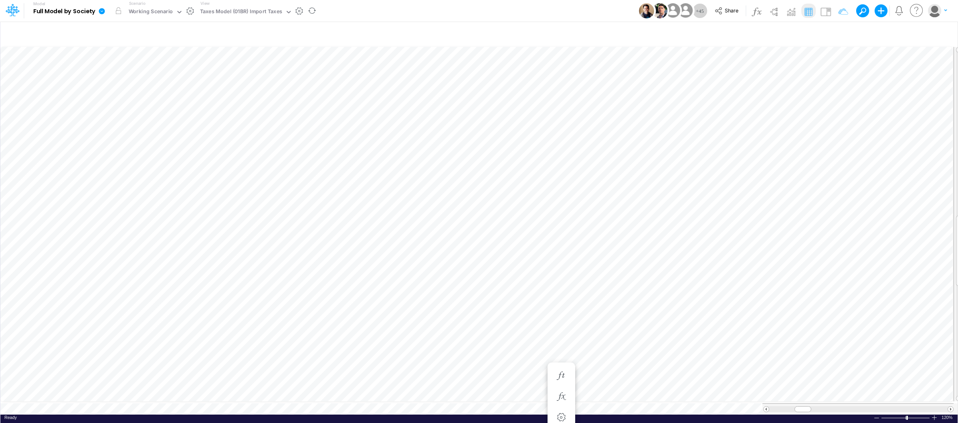
scroll to position [0, 0]
click at [570, 301] on li at bounding box center [562, 301] width 28 height 21
click at [561, 299] on icon "button" at bounding box center [561, 301] width 12 height 8
click at [561, 298] on icon "button" at bounding box center [561, 301] width 12 height 8
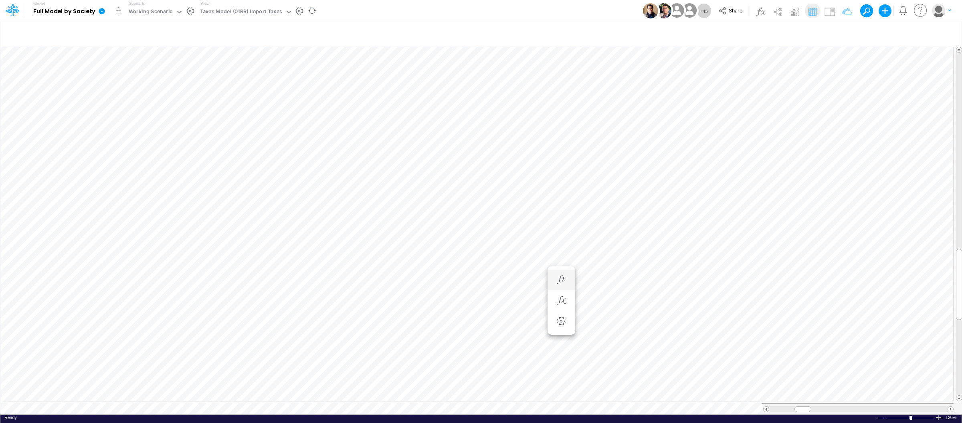
scroll to position [0, 0]
click at [276, 10] on div "Taxes Model (01BR) Import Taxes" at bounding box center [241, 12] width 82 height 9
type input "fs"
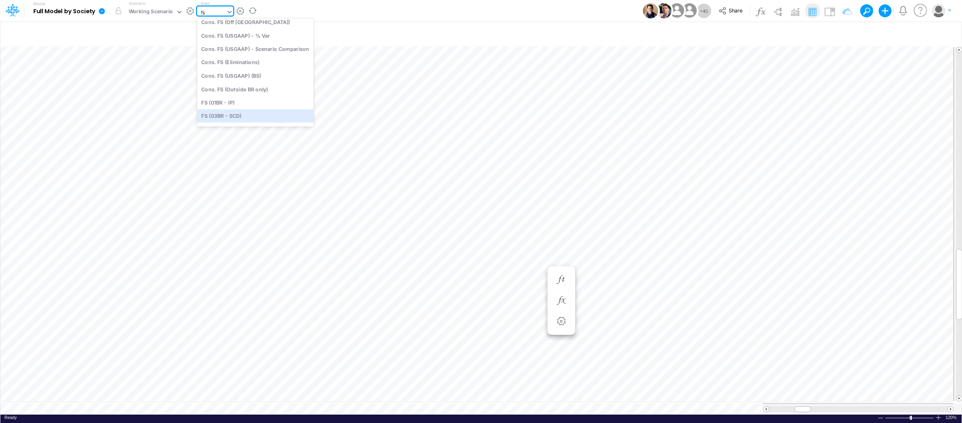
scroll to position [65, 0]
click at [938, 415] on div at bounding box center [938, 418] width 6 height 6
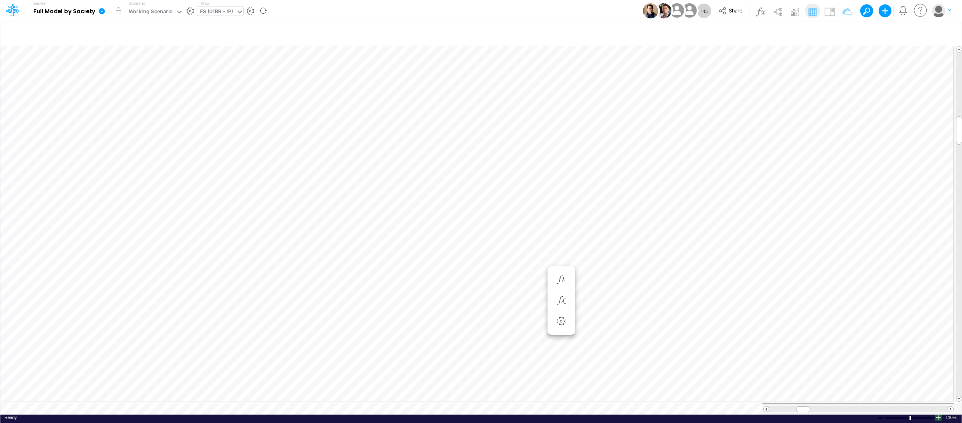
click at [938, 415] on div at bounding box center [938, 418] width 6 height 6
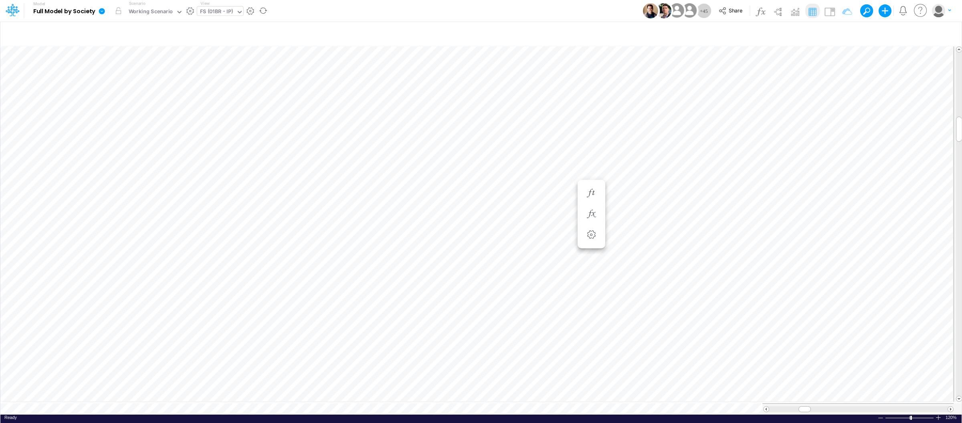
scroll to position [0, 0]
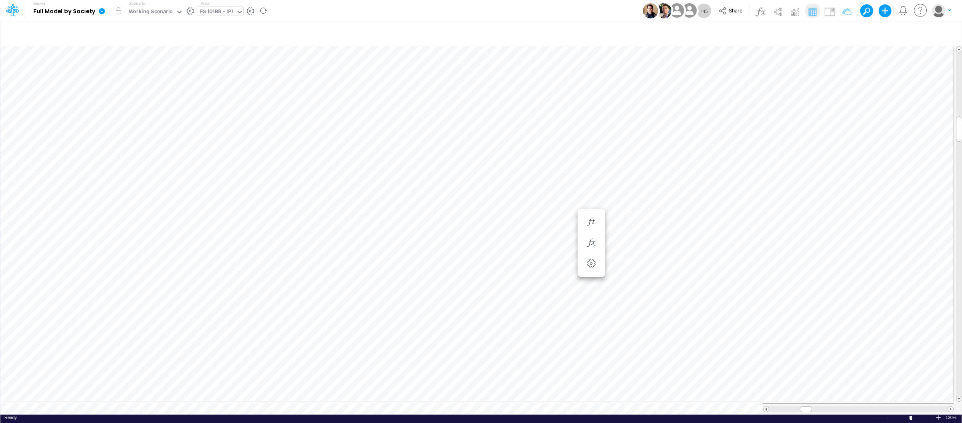
scroll to position [0, 0]
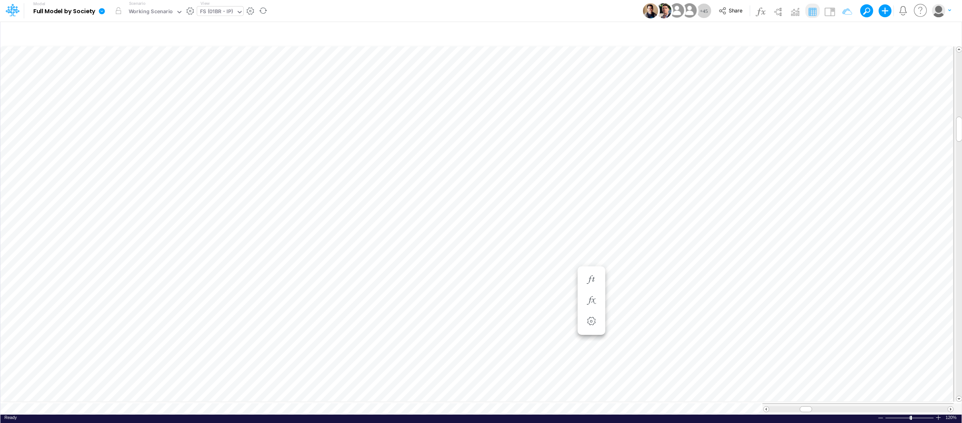
scroll to position [0, 0]
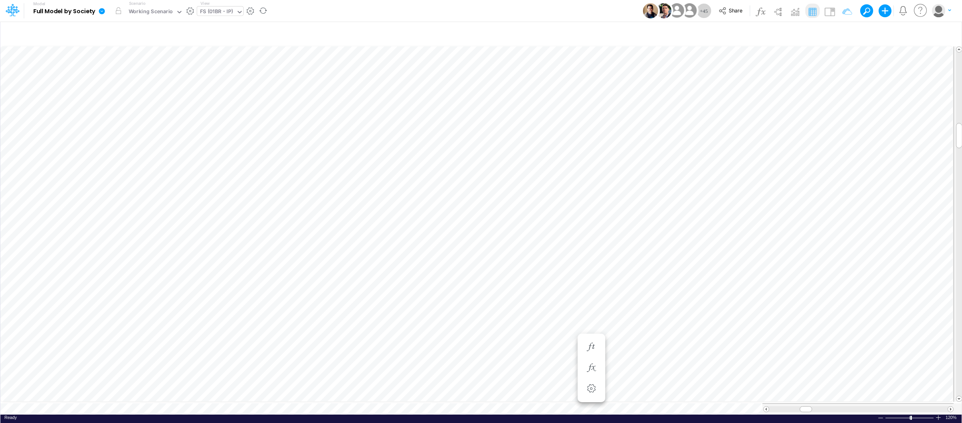
scroll to position [0, 0]
